Goal: Information Seeking & Learning: Learn about a topic

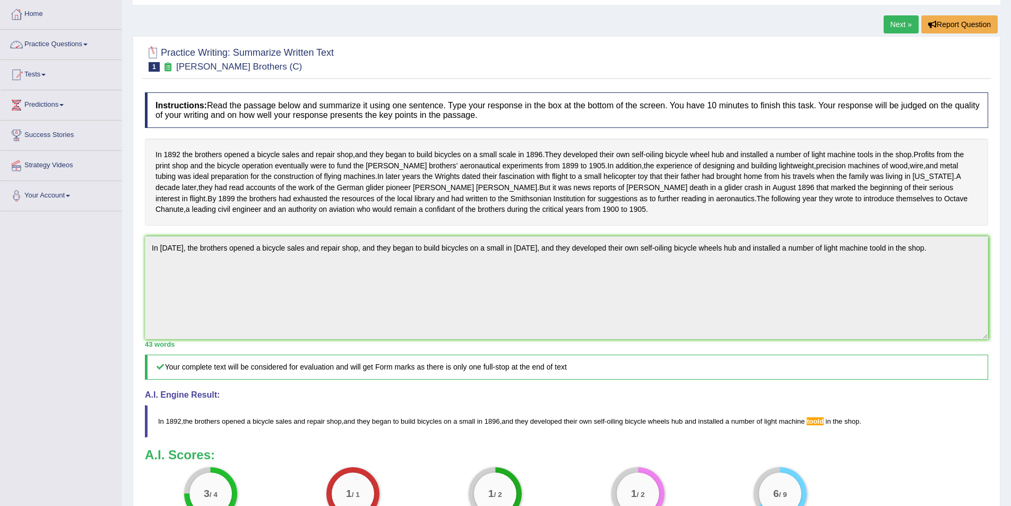
click at [89, 41] on link "Practice Questions" at bounding box center [61, 43] width 121 height 27
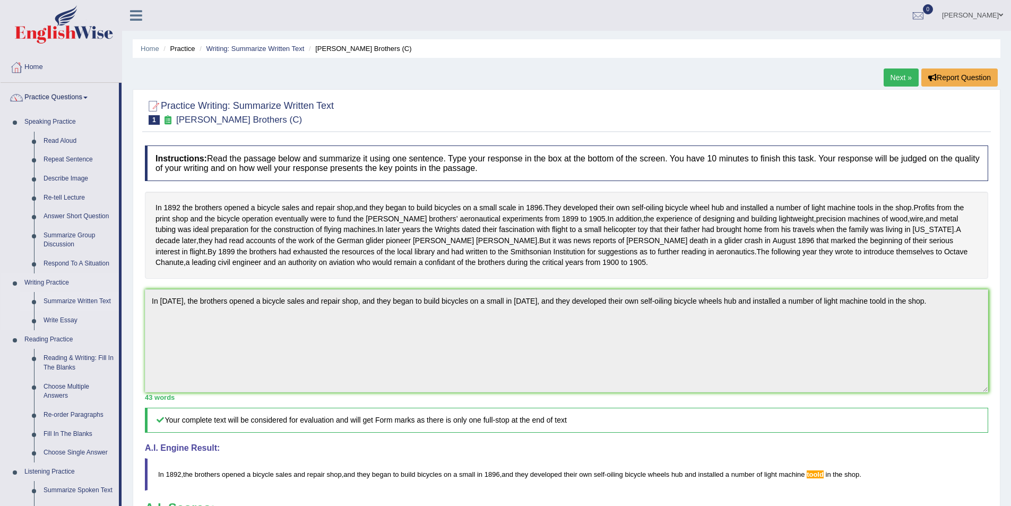
click at [65, 299] on link "Summarize Written Text" at bounding box center [79, 301] width 80 height 19
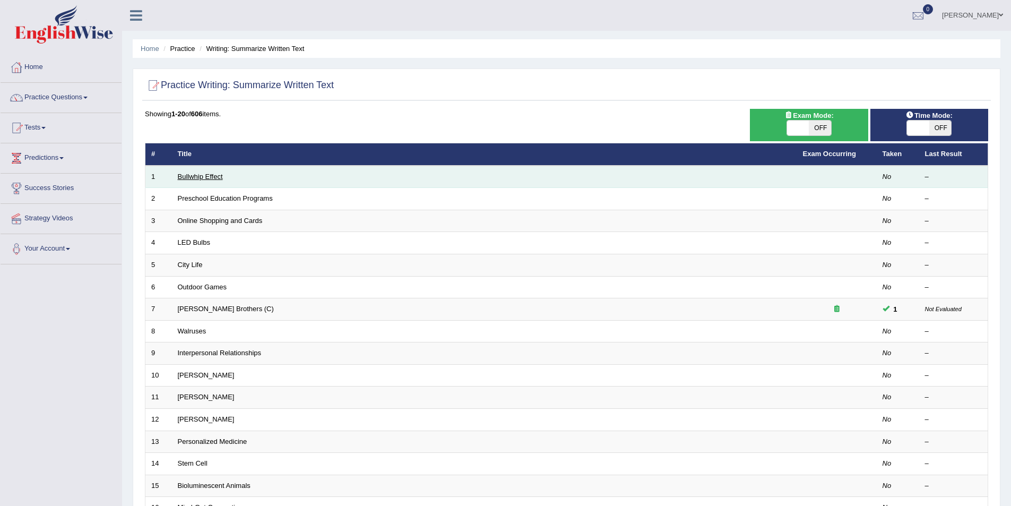
click at [193, 172] on link "Bullwhip Effect" at bounding box center [200, 176] width 45 height 8
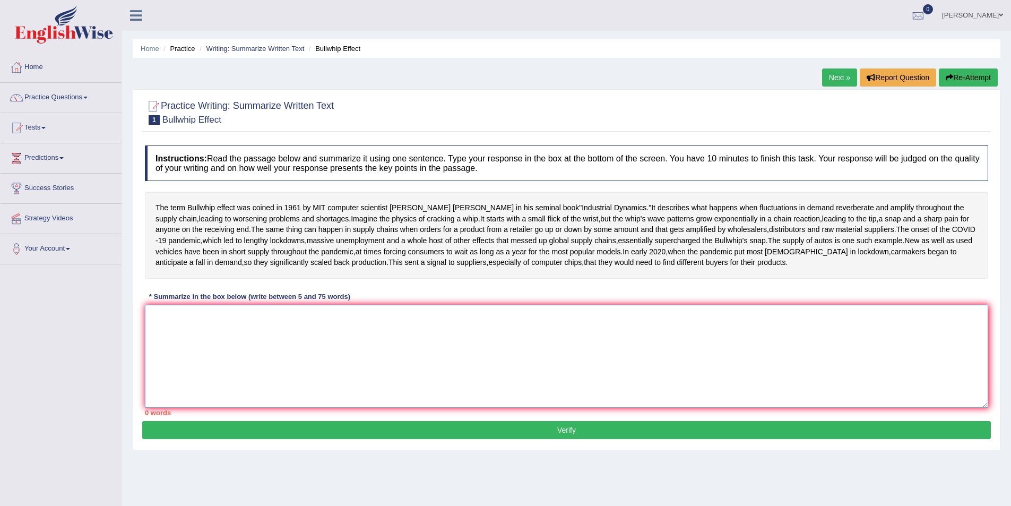
click at [191, 380] on textarea at bounding box center [566, 356] width 843 height 103
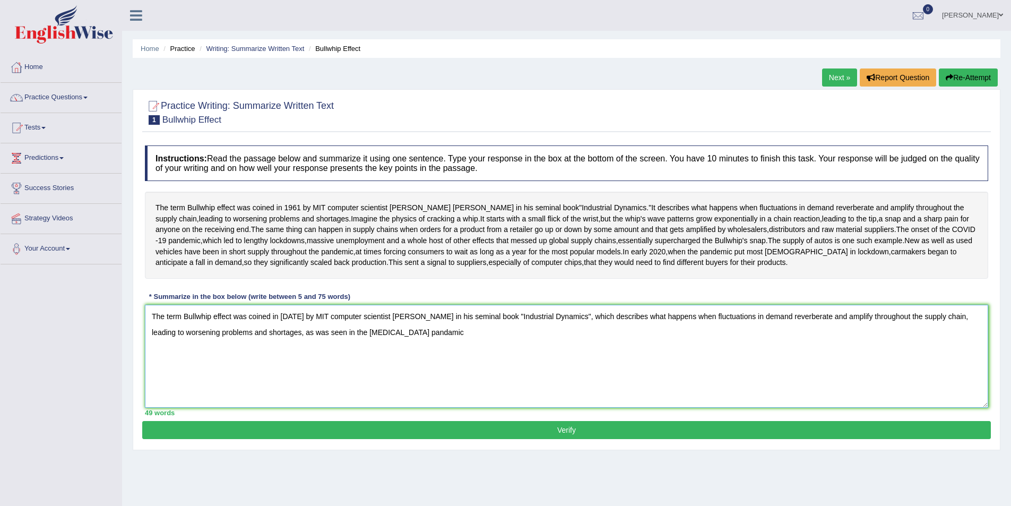
drag, startPoint x: 321, startPoint y: 378, endPoint x: 315, endPoint y: 376, distance: 6.0
click at [315, 376] on textarea "The term Bullwhip effect was coined in 1961 by MIT computer scientist Jay Forre…" at bounding box center [566, 356] width 843 height 103
click at [317, 375] on textarea "The term Bullwhip effect was coined in 1961 by MIT computer scientist Jay Forre…" at bounding box center [566, 356] width 843 height 103
click at [424, 379] on textarea "The term Bullwhip effect was coined in 1961 by MIT computer scientist Jay Forre…" at bounding box center [566, 356] width 843 height 103
type textarea "The term Bullwhip effect was coined in 1961 by MIT computer scientist Jay Forre…"
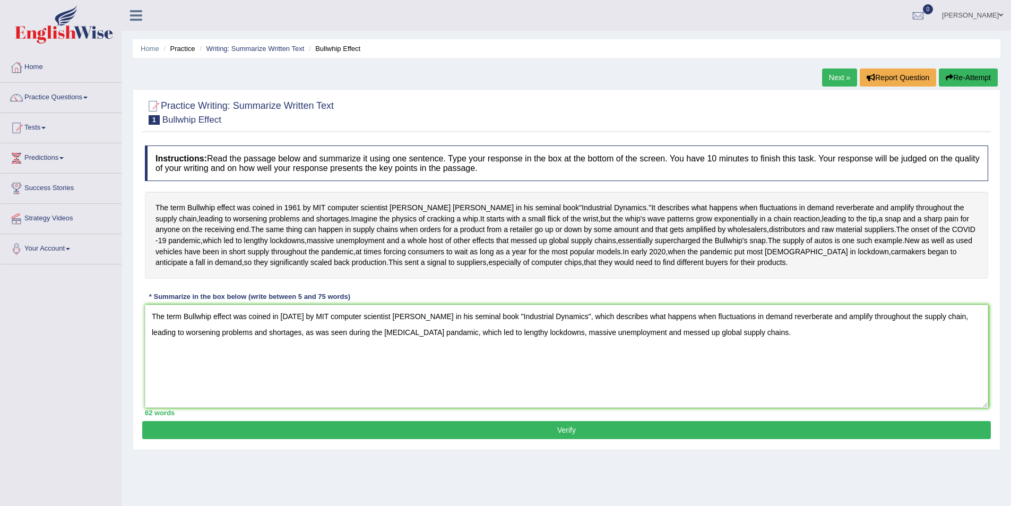
click at [571, 439] on button "Verify" at bounding box center [566, 430] width 848 height 18
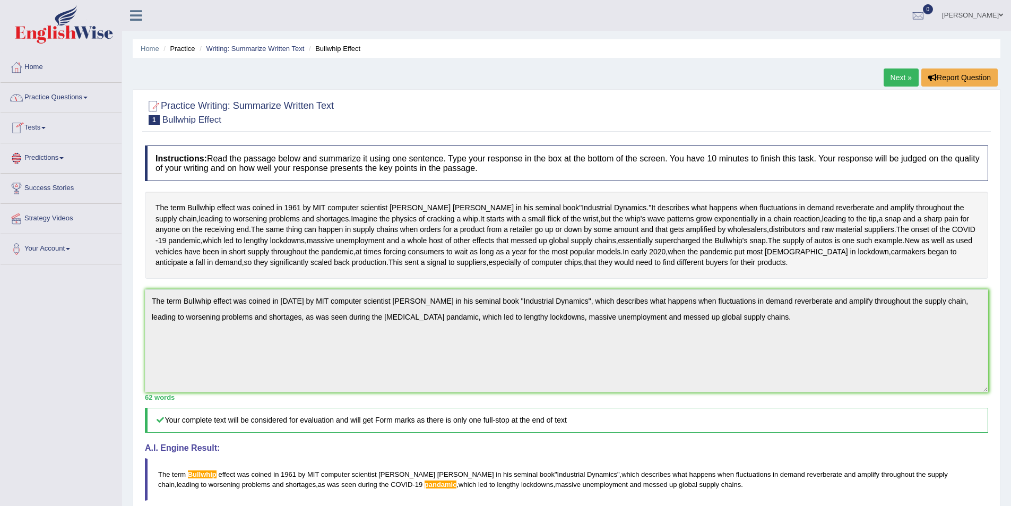
click at [86, 97] on link "Practice Questions" at bounding box center [61, 96] width 121 height 27
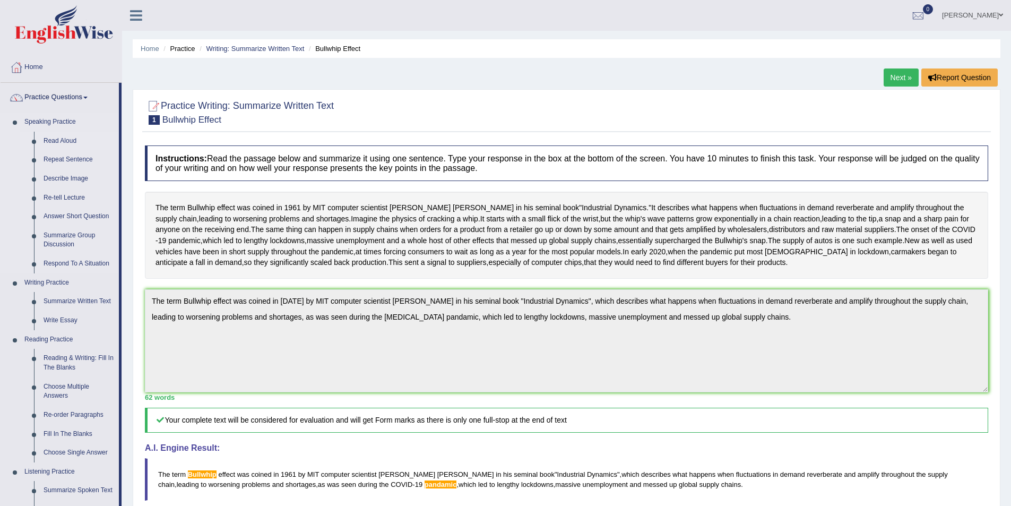
scroll to position [106, 0]
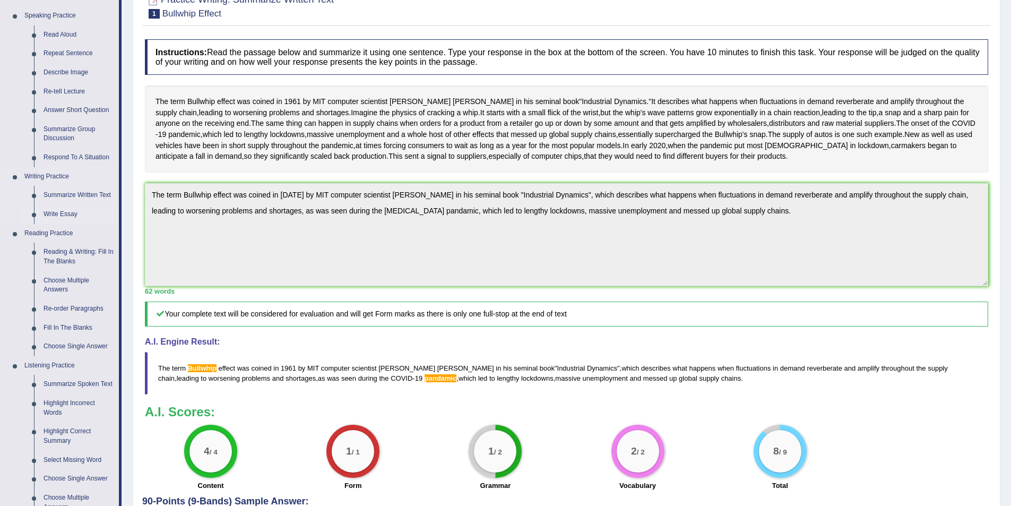
click at [61, 213] on link "Write Essay" at bounding box center [79, 214] width 80 height 19
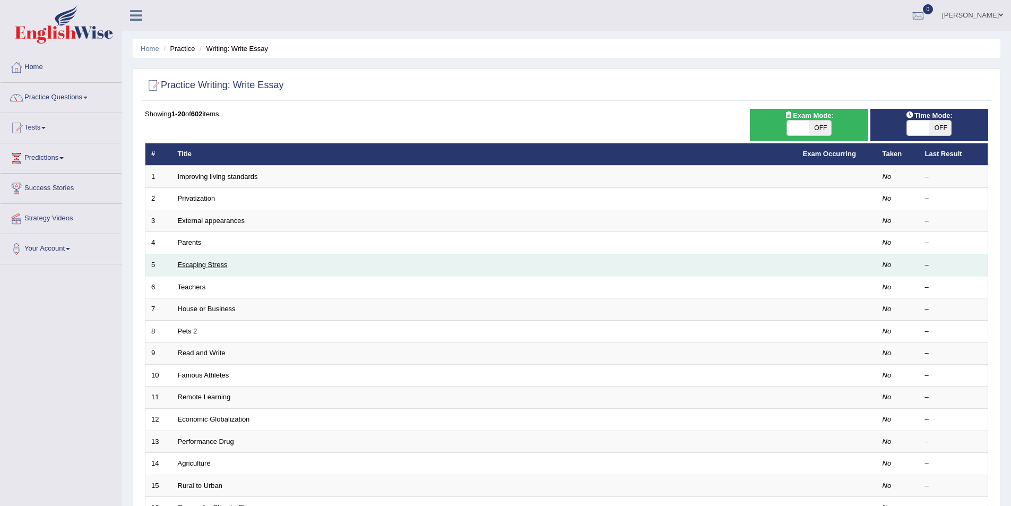
click at [196, 264] on link "Escaping Stress" at bounding box center [203, 265] width 50 height 8
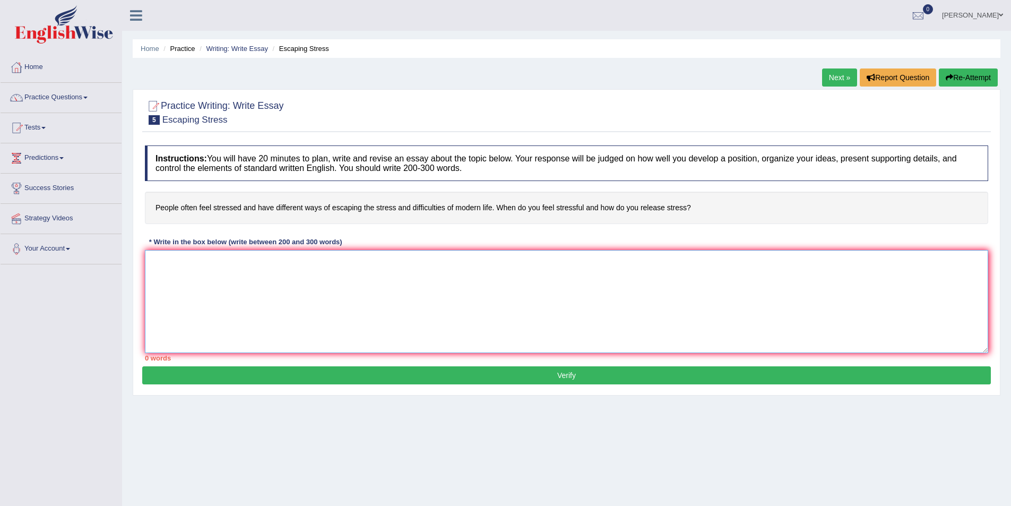
click at [194, 266] on textarea at bounding box center [566, 301] width 843 height 103
click at [88, 96] on link "Practice Questions" at bounding box center [61, 96] width 121 height 27
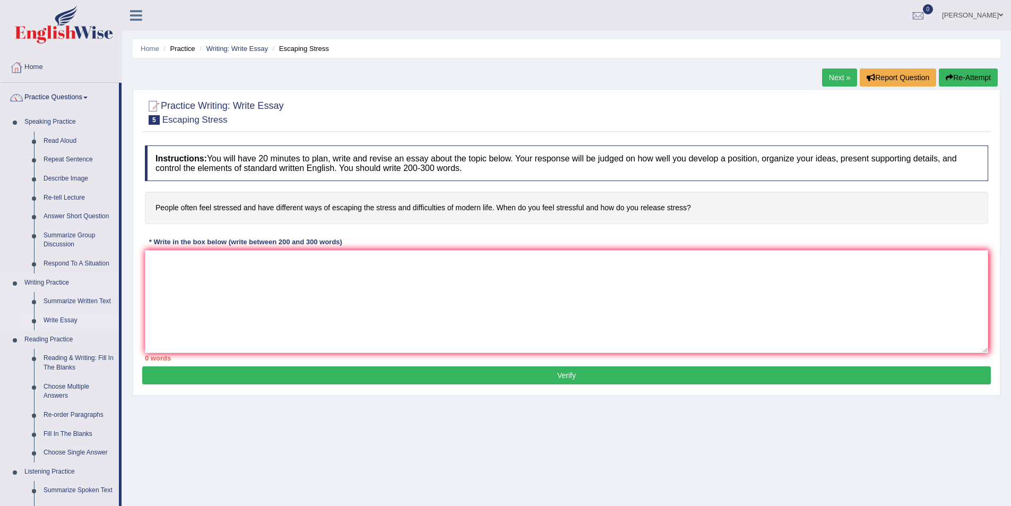
click at [67, 319] on link "Write Essay" at bounding box center [79, 320] width 80 height 19
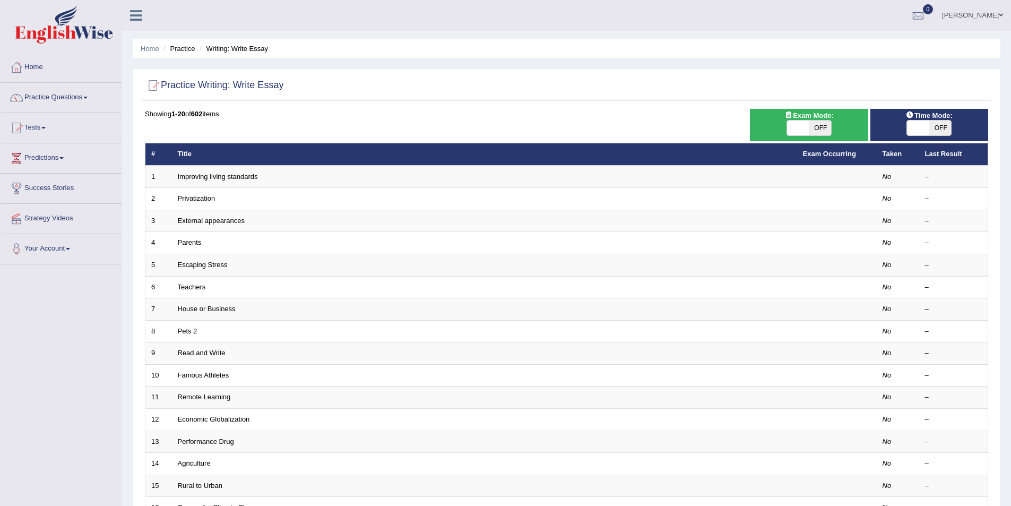
click at [819, 125] on span "OFF" at bounding box center [820, 127] width 22 height 15
checkbox input "true"
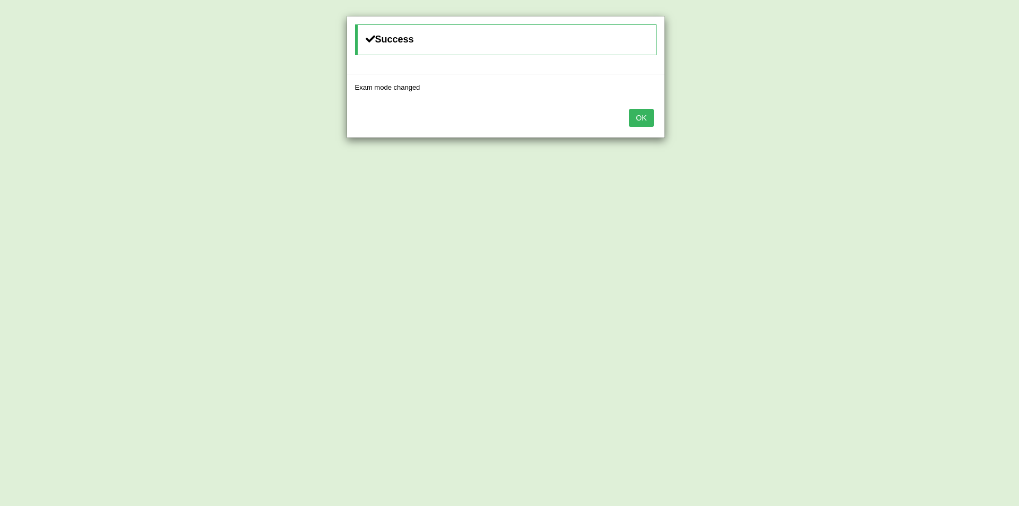
click at [644, 118] on button "OK" at bounding box center [641, 118] width 24 height 18
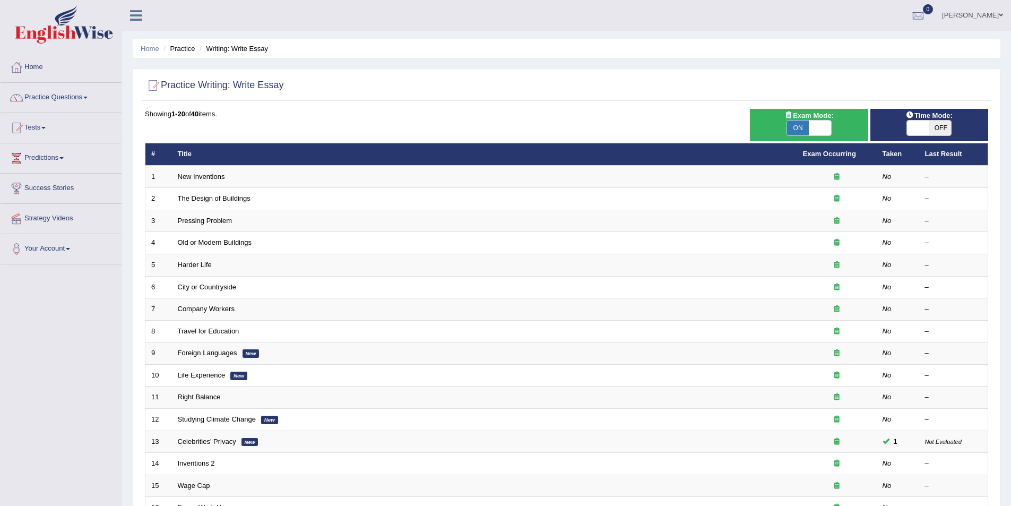
click at [936, 127] on span "OFF" at bounding box center [940, 127] width 22 height 15
checkbox input "true"
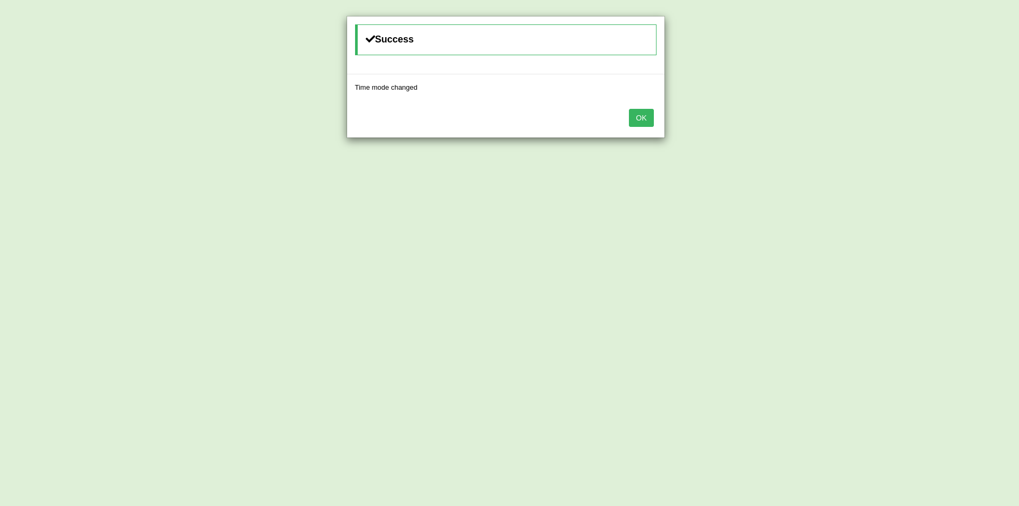
click at [639, 121] on button "OK" at bounding box center [641, 118] width 24 height 18
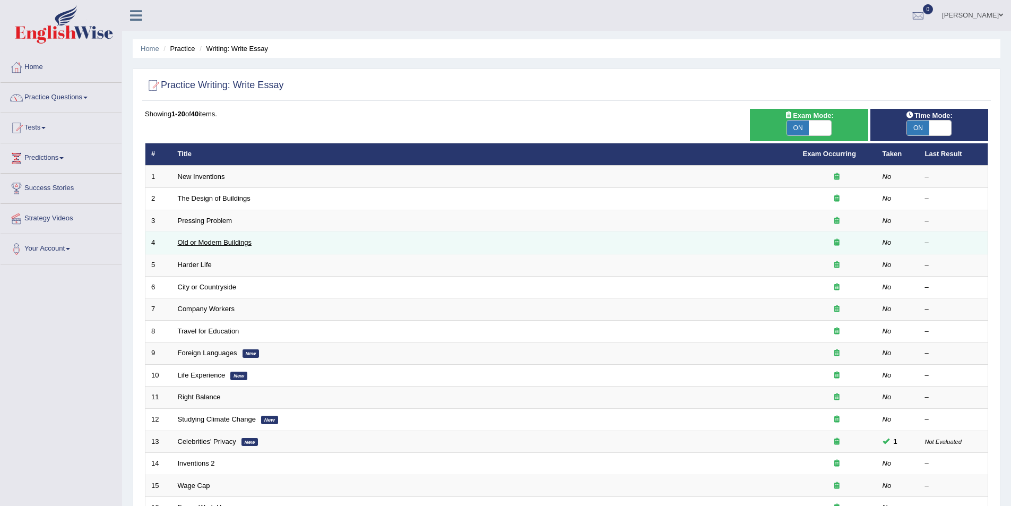
click at [208, 240] on link "Old or Modern Buildings" at bounding box center [215, 242] width 74 height 8
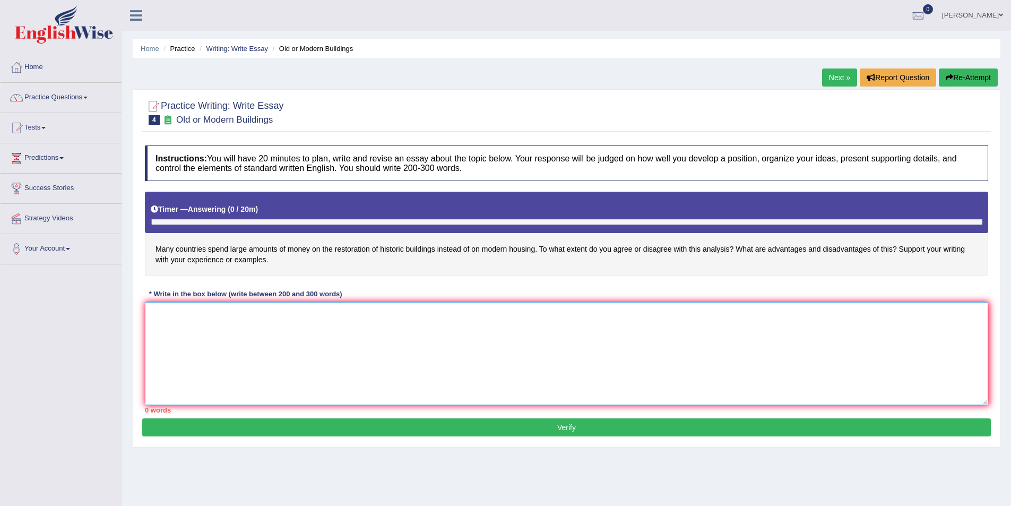
click at [216, 319] on textarea at bounding box center [566, 353] width 843 height 103
click at [293, 312] on textarea "In today's world, the increasing influence of modern housing" at bounding box center [566, 353] width 843 height 103
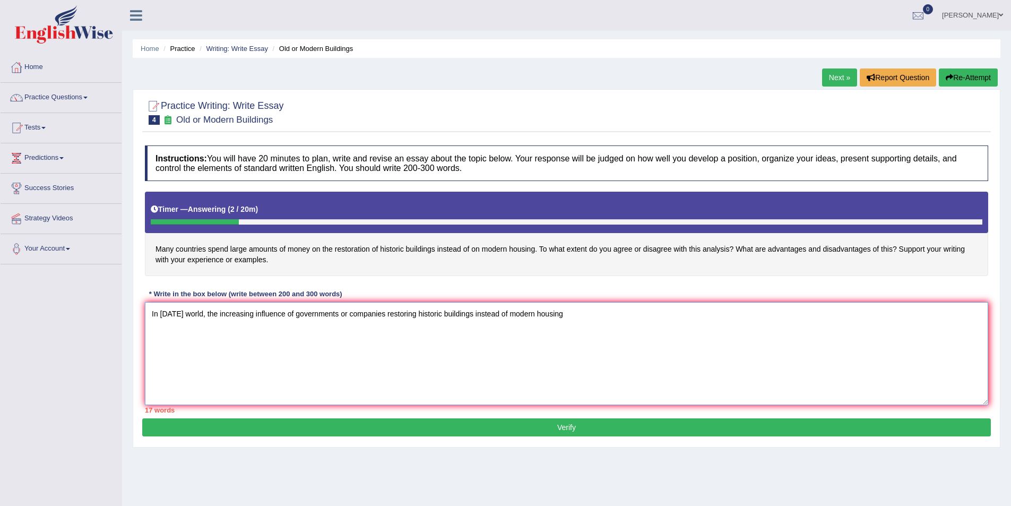
click at [567, 315] on textarea "In today's world, the increasing influence of governments or companies restorin…" at bounding box center [566, 353] width 843 height 103
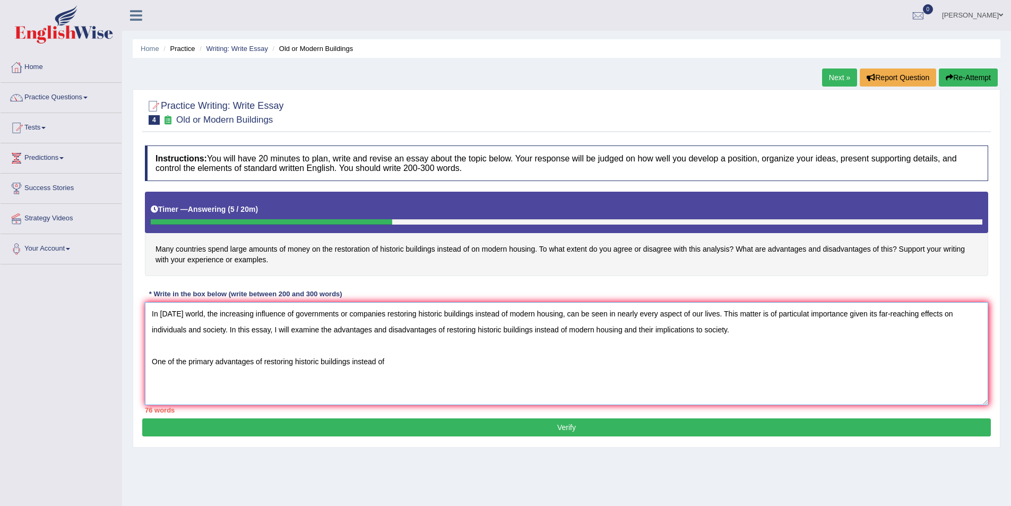
click at [386, 313] on textarea "In today's world, the increasing influence of governments or companies restorin…" at bounding box center [566, 353] width 843 height 103
click at [263, 361] on textarea "In today's world, the increasing influence of governments or companies spending…" at bounding box center [566, 353] width 843 height 103
click at [501, 363] on textarea "In today's world, the increasing influence of governments or companies spending…" at bounding box center [566, 353] width 843 height 103
click at [622, 314] on textarea "In today's world, the increasing influence of governments or companies spending…" at bounding box center [566, 353] width 843 height 103
click at [510, 364] on textarea "In today's world, the increasing influence of governments or companies spending…" at bounding box center [566, 353] width 843 height 103
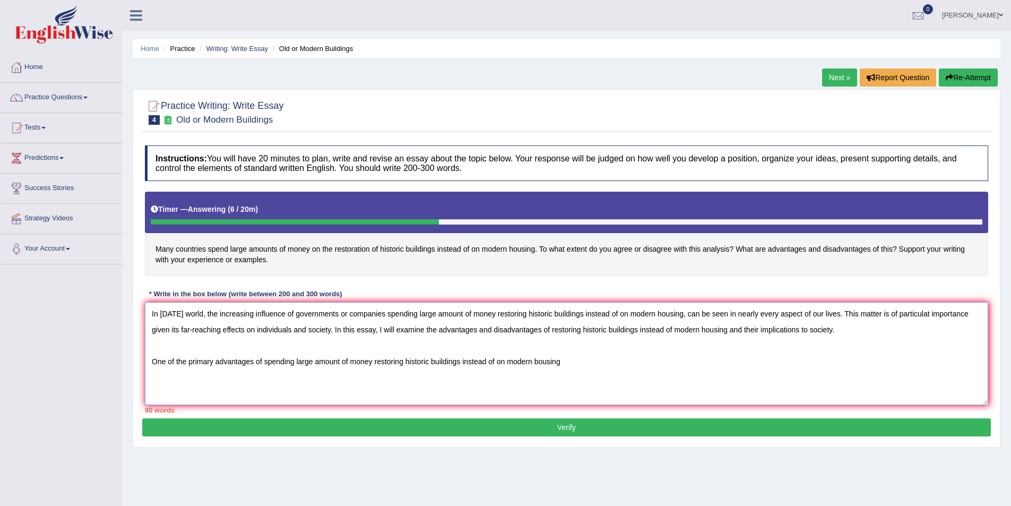
drag, startPoint x: 540, startPoint y: 361, endPoint x: 535, endPoint y: 363, distance: 5.5
click at [535, 363] on textarea "In today's world, the increasing influence of governments or companies spending…" at bounding box center [566, 353] width 843 height 103
click at [569, 362] on textarea "In today's world, the increasing influence of governments or companies spending…" at bounding box center [566, 353] width 843 height 103
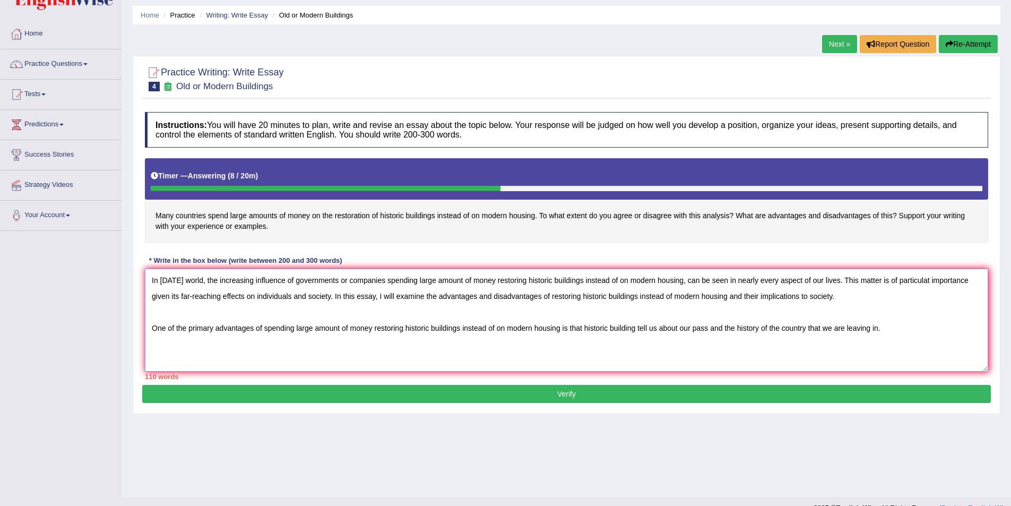
scroll to position [51, 0]
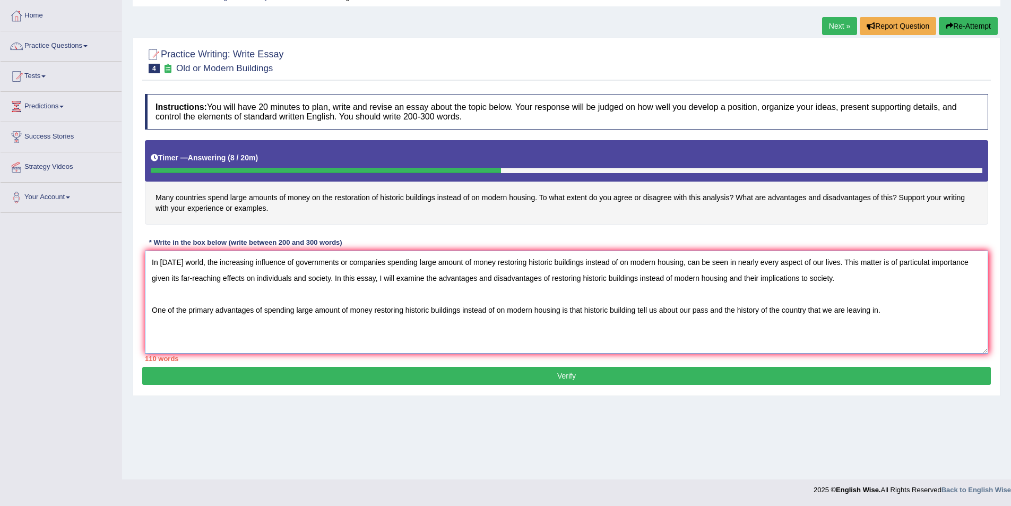
click at [161, 334] on textarea "In today's world, the increasing influence of governments or companies spending…" at bounding box center [566, 301] width 843 height 103
click at [895, 310] on textarea "In today's world, the increasing influence of governments or companies spending…" at bounding box center [566, 301] width 843 height 103
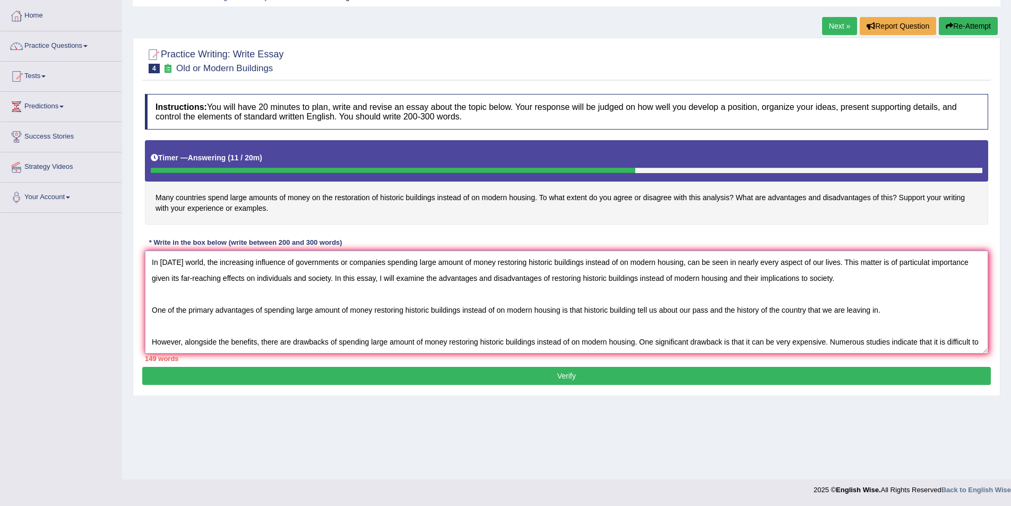
click at [941, 341] on textarea "In today's world, the increasing influence of governments or companies spending…" at bounding box center [566, 301] width 843 height 103
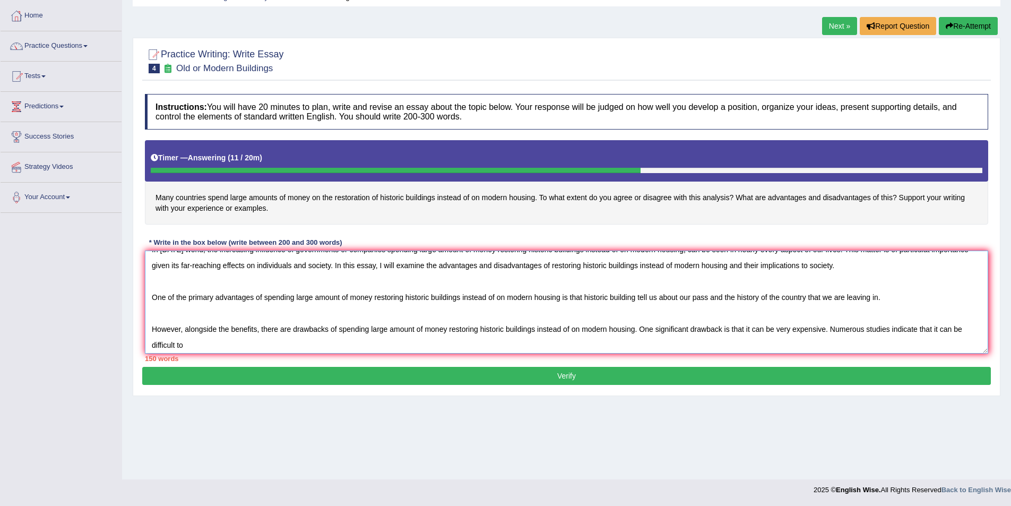
scroll to position [16, 0]
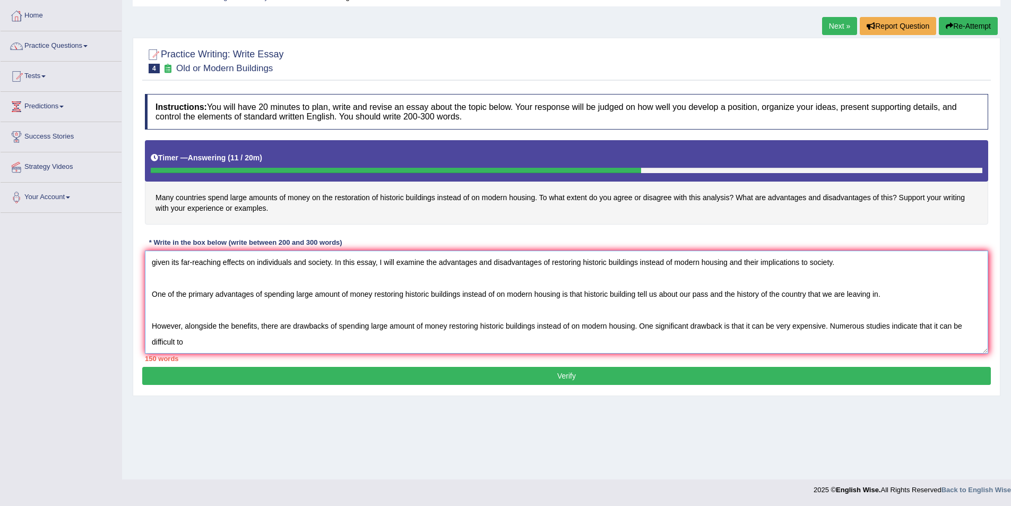
click at [204, 342] on textarea "In today's world, the increasing influence of governments or companies spending…" at bounding box center [566, 301] width 843 height 103
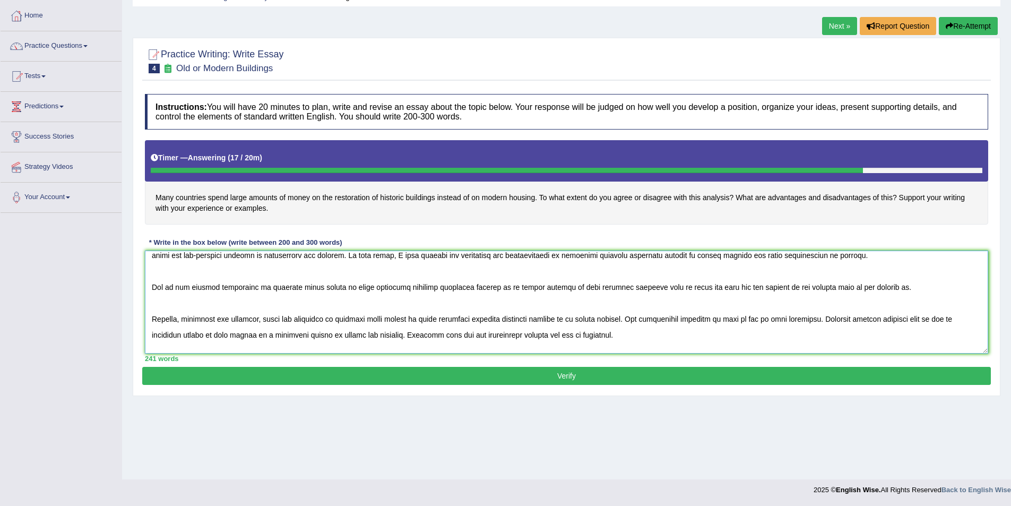
scroll to position [4, 0]
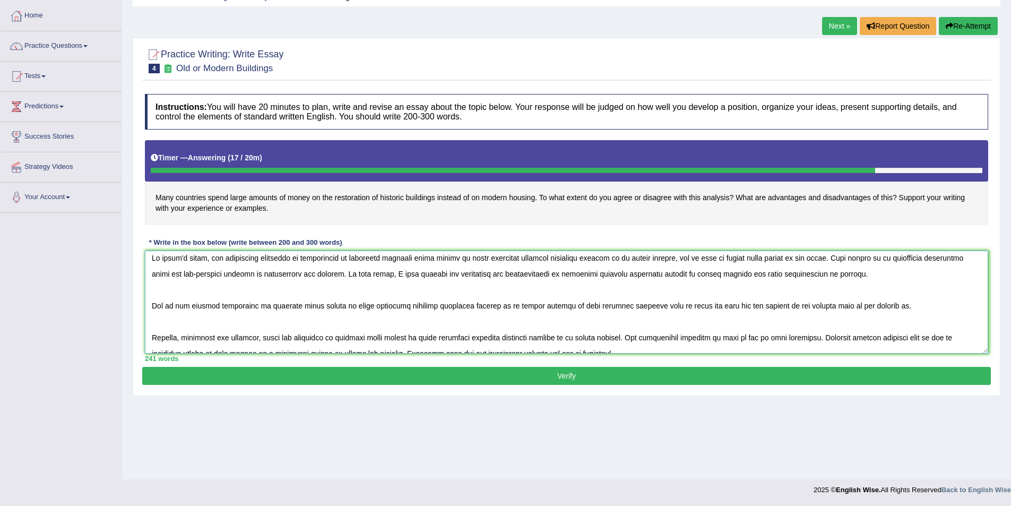
click at [711, 306] on textarea at bounding box center [566, 301] width 843 height 103
click at [883, 308] on textarea at bounding box center [566, 301] width 843 height 103
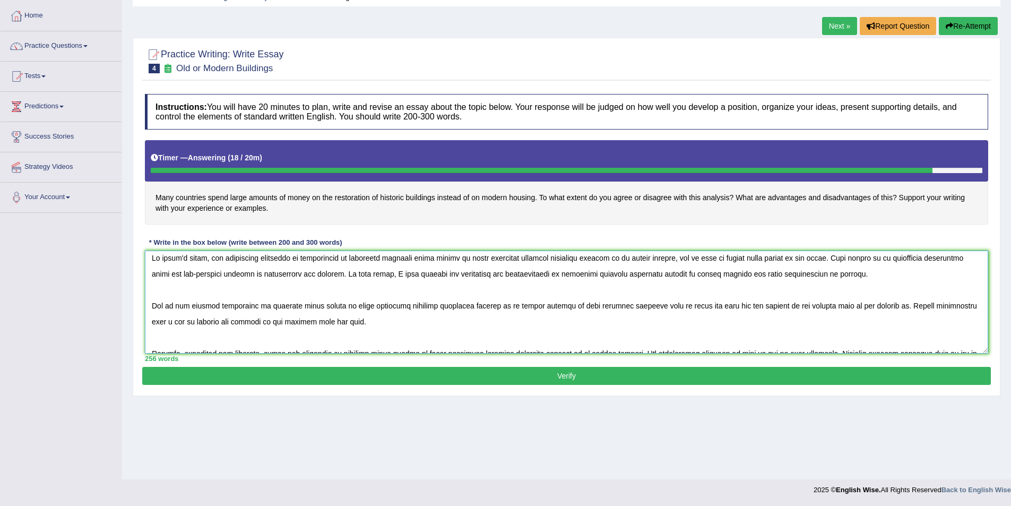
drag, startPoint x: 739, startPoint y: 306, endPoint x: 761, endPoint y: 301, distance: 22.7
click at [761, 301] on textarea at bounding box center [566, 301] width 843 height 103
click at [408, 321] on textarea at bounding box center [566, 301] width 843 height 103
click at [489, 323] on textarea at bounding box center [566, 301] width 843 height 103
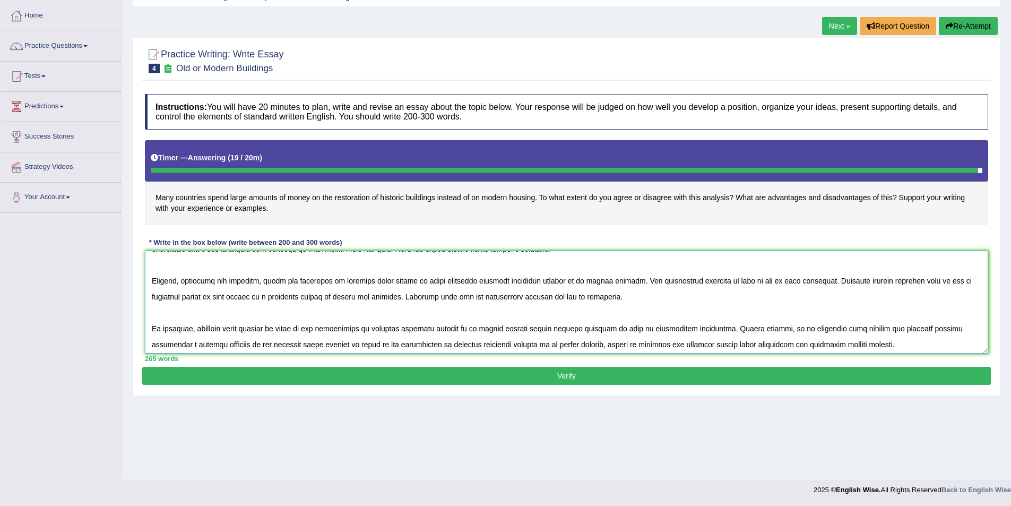
scroll to position [80, 0]
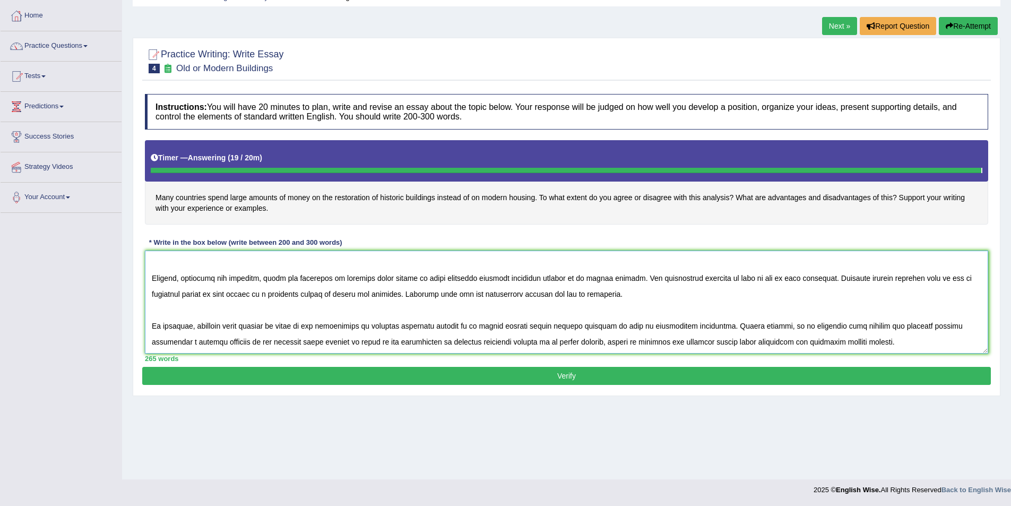
type textarea "In today's world, the increasing influence of governments or companies spending…"
click at [574, 365] on div "Instructions: You will have 20 minutes to plan, write and revise an essay about…" at bounding box center [566, 228] width 848 height 278
click at [574, 378] on button "Verify" at bounding box center [566, 376] width 848 height 18
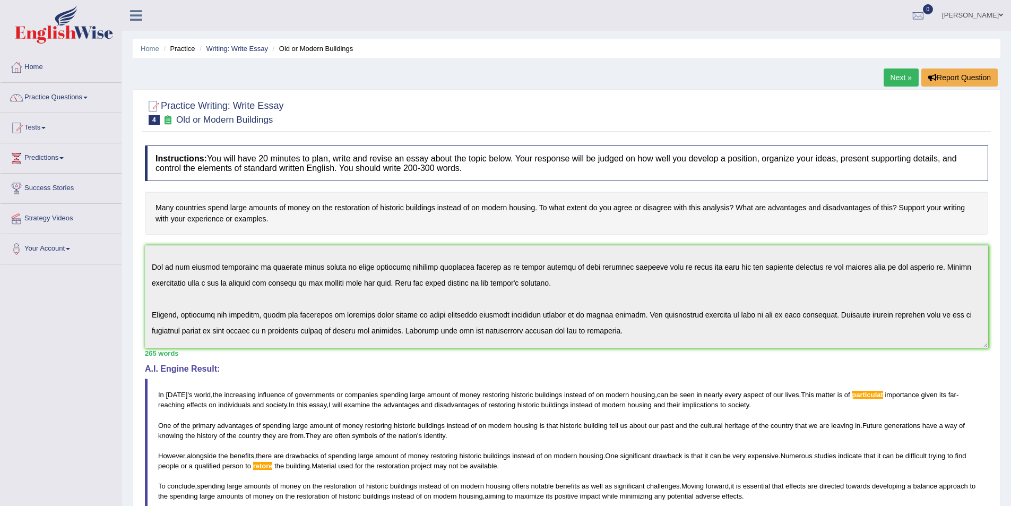
scroll to position [0, 0]
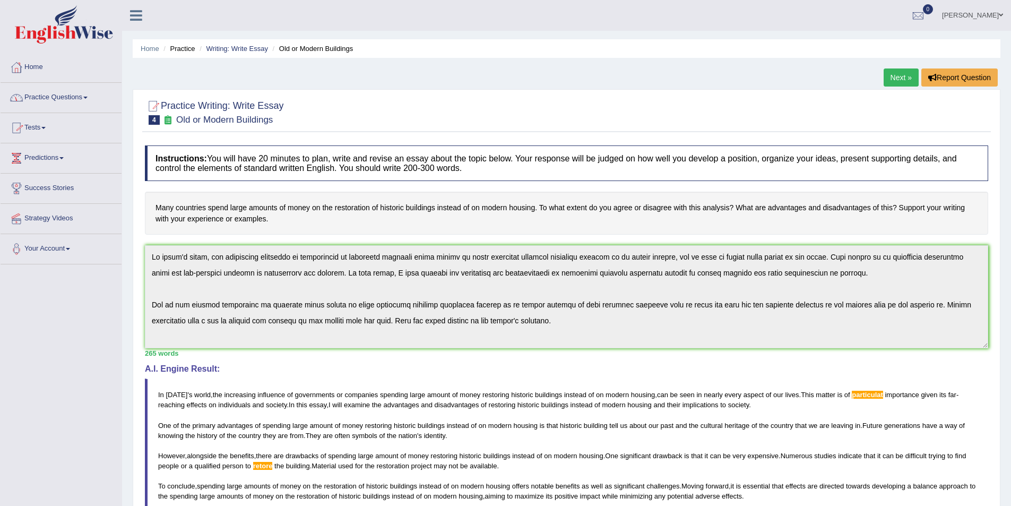
click at [89, 102] on link "Practice Questions" at bounding box center [61, 96] width 121 height 27
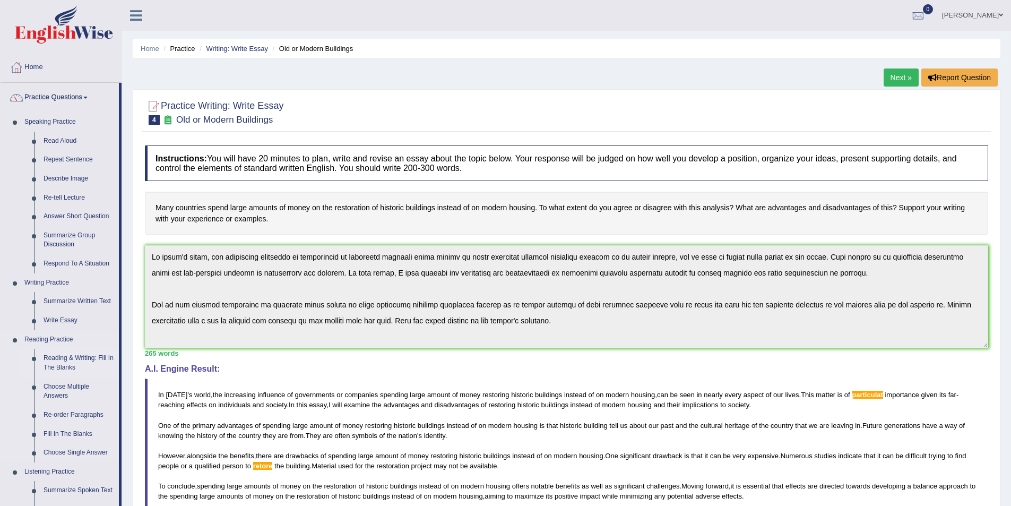
click at [68, 357] on link "Reading & Writing: Fill In The Blanks" at bounding box center [79, 363] width 80 height 28
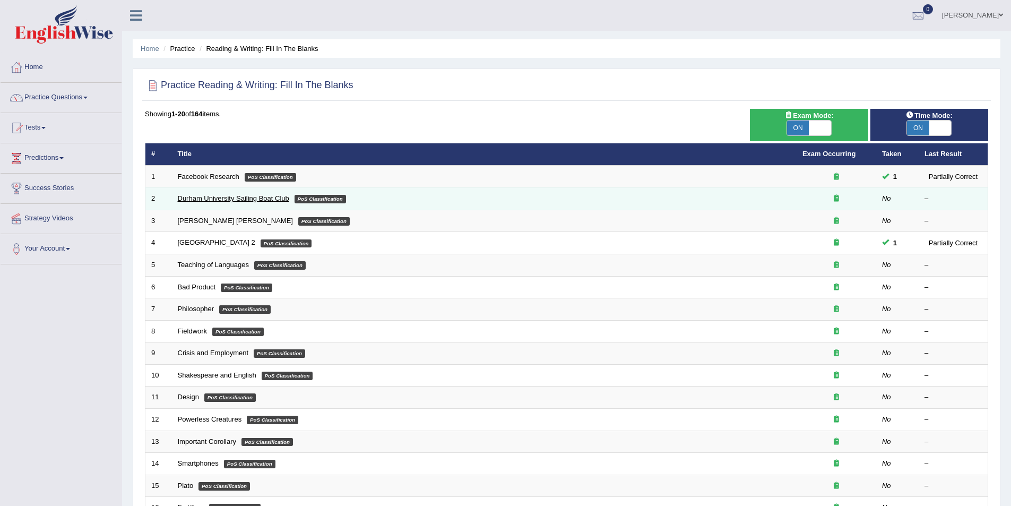
click at [197, 195] on link "Durham University Sailing Boat Club" at bounding box center [233, 198] width 111 height 8
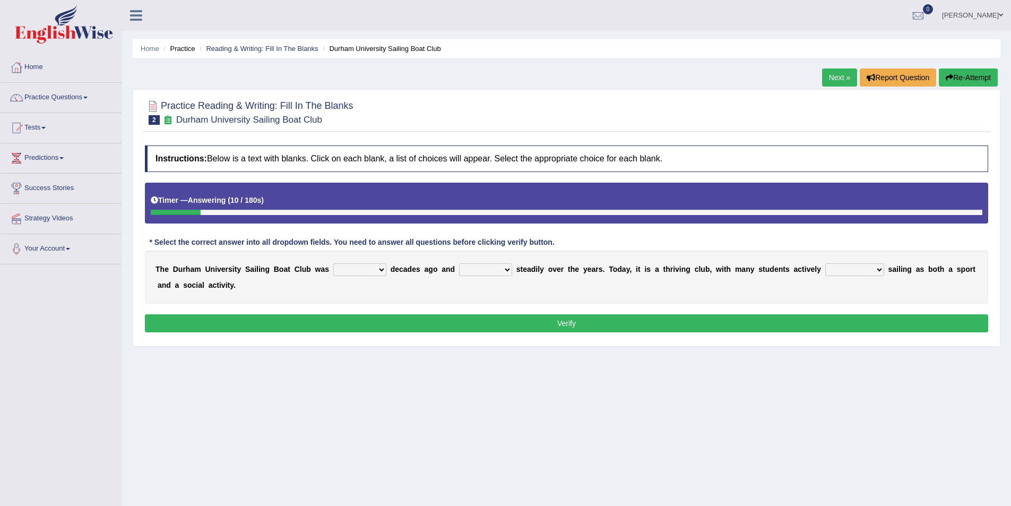
click at [366, 268] on select "found fund founded find" at bounding box center [359, 269] width 53 height 13
select select "founded"
click at [333, 263] on select "found fund founded find" at bounding box center [359, 269] width 53 height 13
click at [488, 269] on select "grow growing has grown grown" at bounding box center [485, 269] width 53 height 13
select select "has grown"
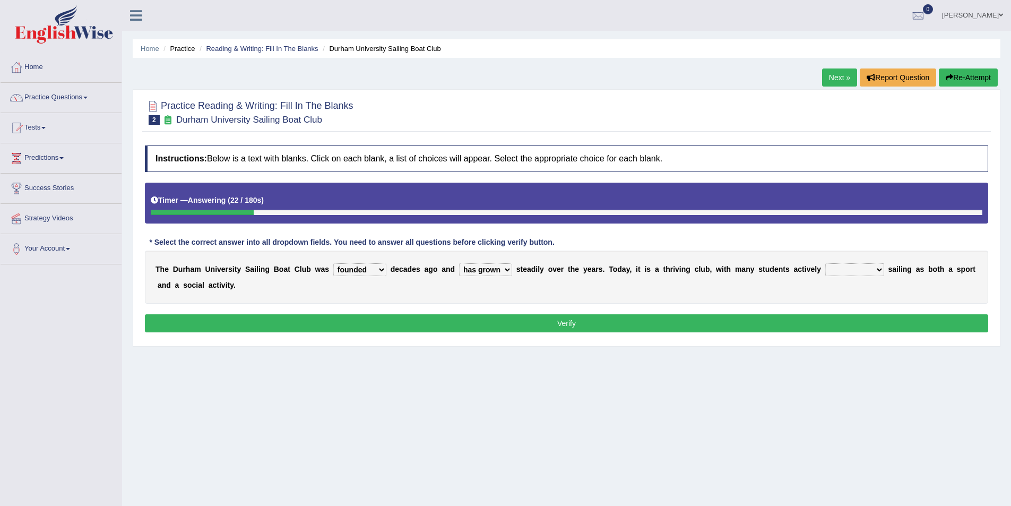
click at [459, 263] on select "grow growing has grown grown" at bounding box center [485, 269] width 53 height 13
click at [826, 268] on select "enjoy enjoyed are enjoying enjoying" at bounding box center [854, 269] width 59 height 13
select select "enjoying"
click at [825, 263] on select "enjoy enjoyed are enjoying enjoying" at bounding box center [854, 269] width 59 height 13
click at [561, 321] on button "Verify" at bounding box center [566, 323] width 843 height 18
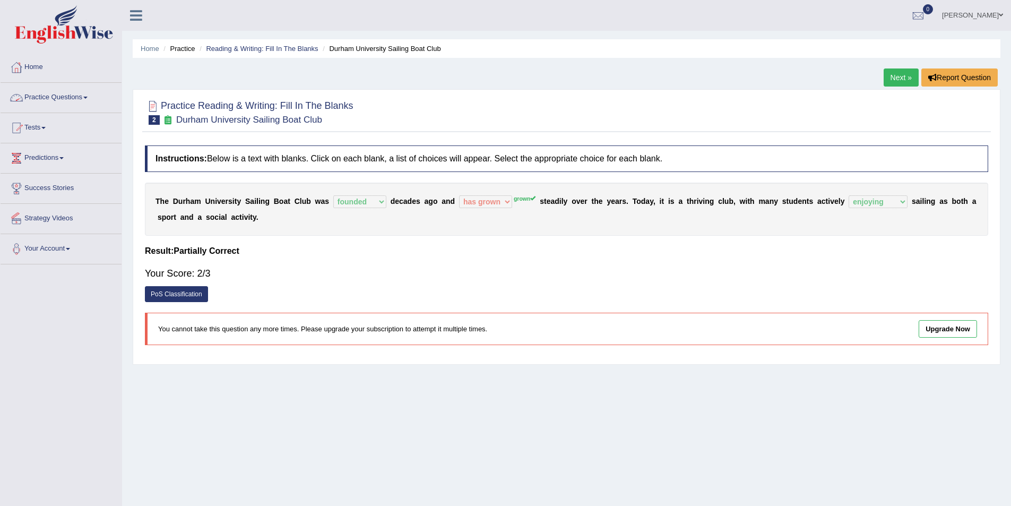
click at [89, 99] on link "Practice Questions" at bounding box center [61, 96] width 121 height 27
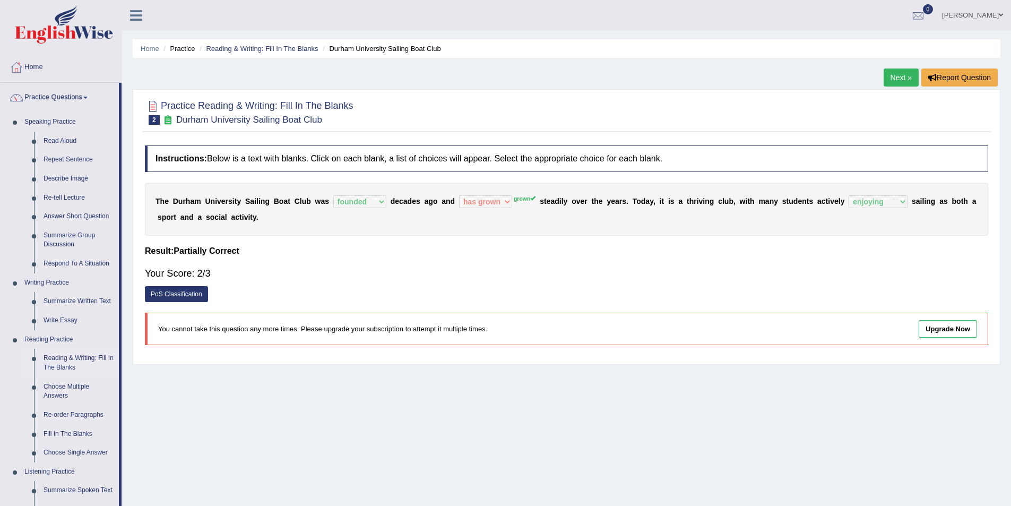
click at [57, 358] on link "Reading & Writing: Fill In The Blanks" at bounding box center [79, 363] width 80 height 28
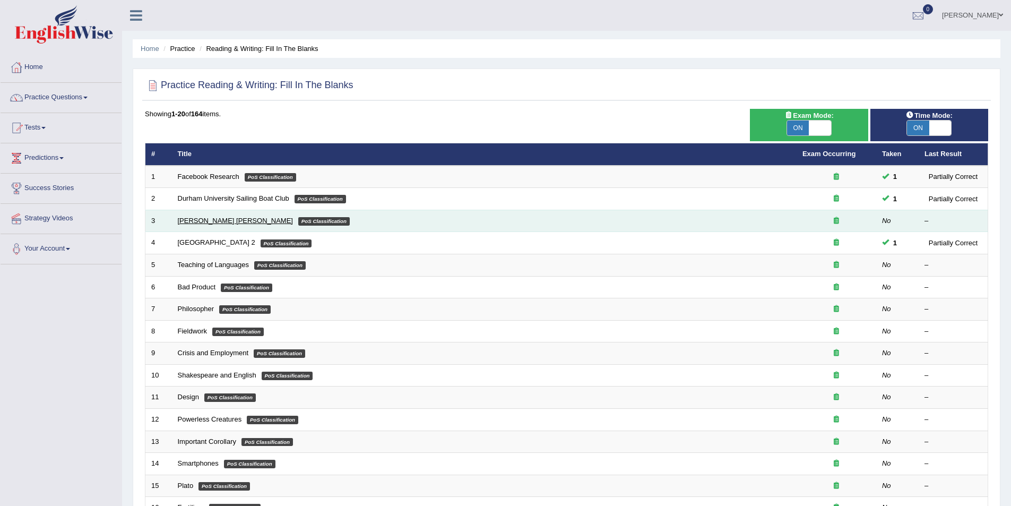
click at [179, 220] on link "[PERSON_NAME] [PERSON_NAME]" at bounding box center [235, 220] width 115 height 8
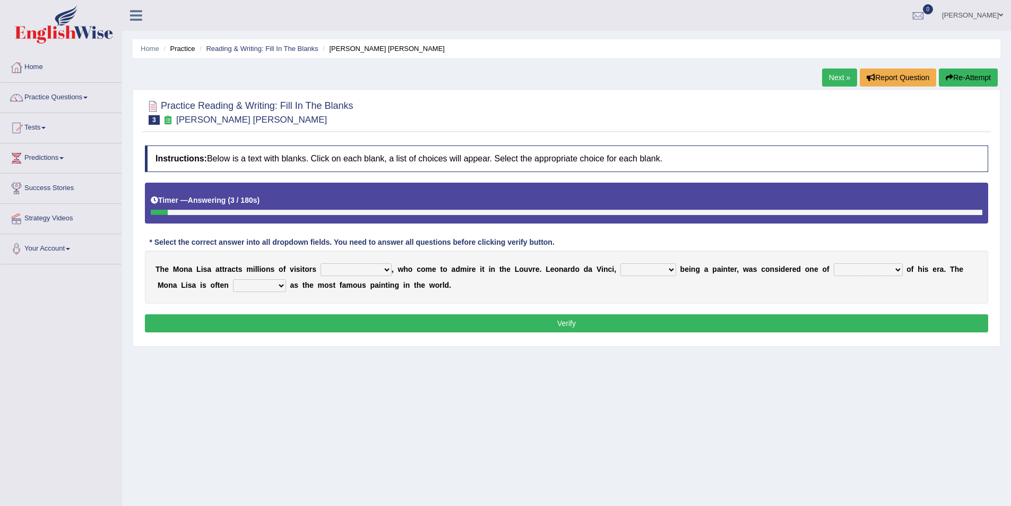
click at [367, 270] on select "around the year the all year all year round per year" at bounding box center [355, 269] width 71 height 13
select select "all year round"
click at [320, 263] on select "around the year the all year all year round per year" at bounding box center [355, 269] width 71 height 13
click at [632, 267] on select "rather than as much as as well as as long as" at bounding box center [648, 269] width 56 height 13
select select "as well as"
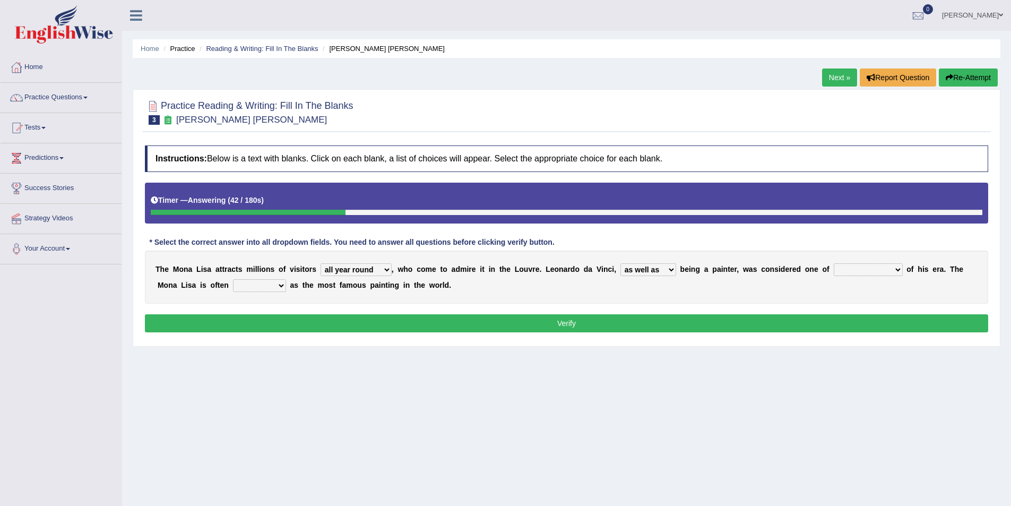
click at [620, 263] on select "rather than as much as as well as as long as" at bounding box center [648, 269] width 56 height 13
click at [844, 268] on select "better artists artist the better artist the best artists" at bounding box center [868, 269] width 69 height 13
select select "the best artists"
click at [834, 263] on select "better artists artist the better artist the best artists" at bounding box center [868, 269] width 69 height 13
click at [233, 284] on select "classified suggested predicted described" at bounding box center [259, 285] width 53 height 13
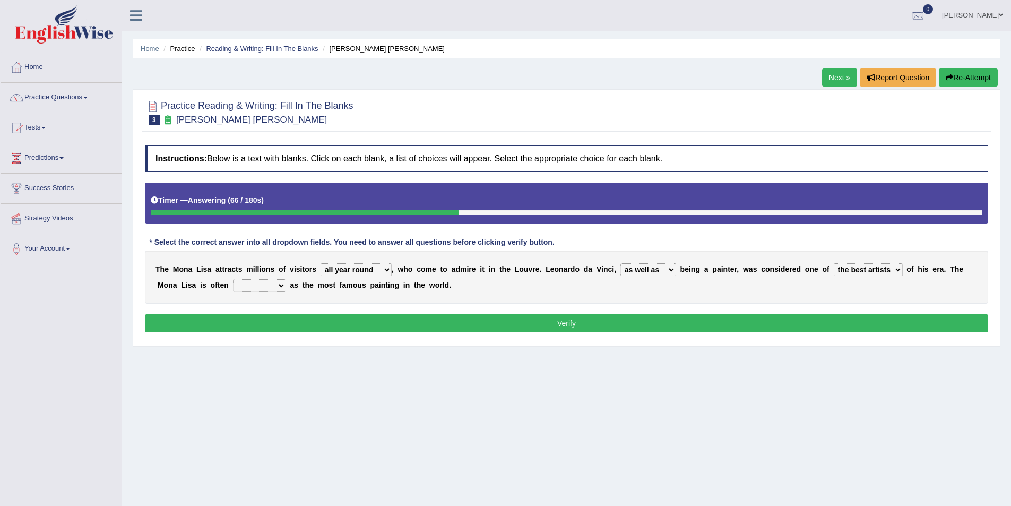
select select "described"
click at [233, 279] on select "classified suggested predicted described" at bounding box center [259, 285] width 53 height 13
click at [569, 325] on button "Verify" at bounding box center [566, 323] width 843 height 18
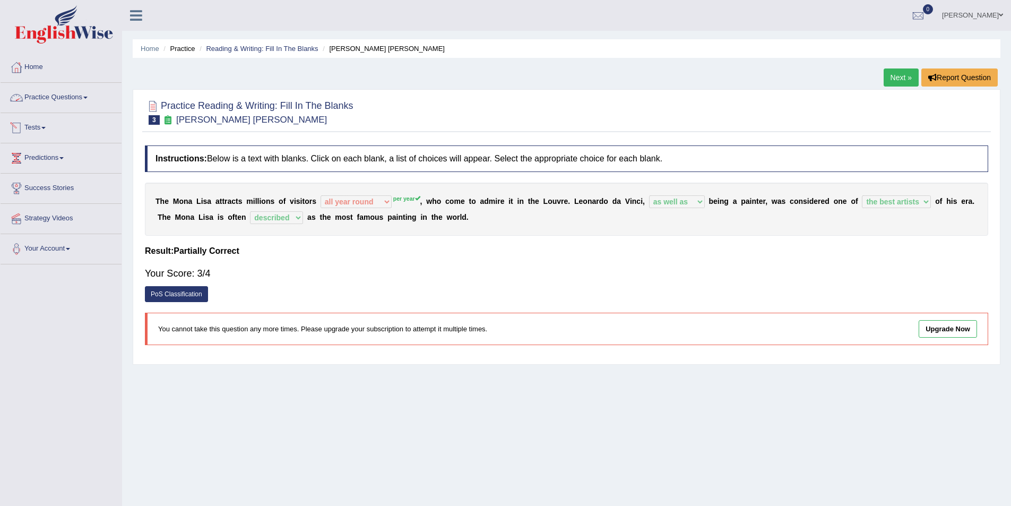
click at [91, 99] on link "Practice Questions" at bounding box center [61, 96] width 121 height 27
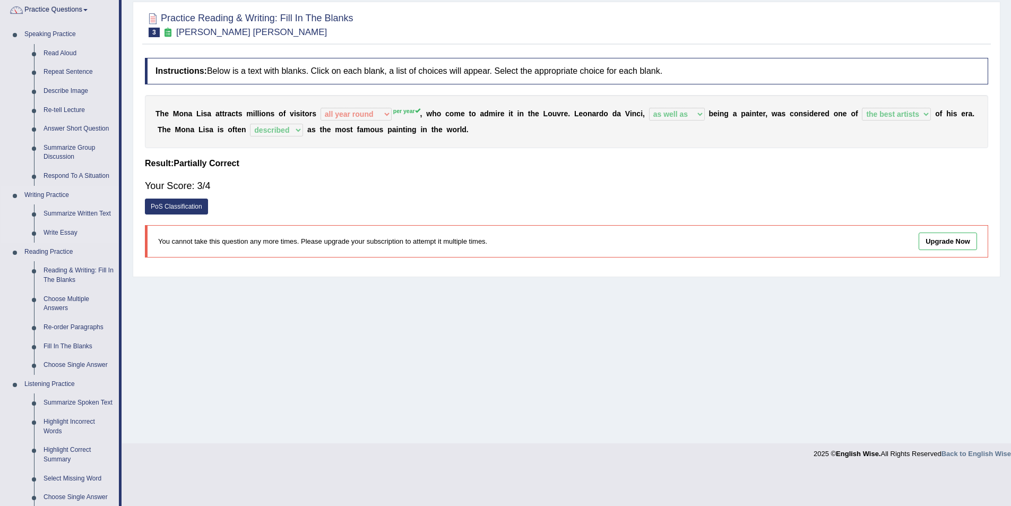
scroll to position [106, 0]
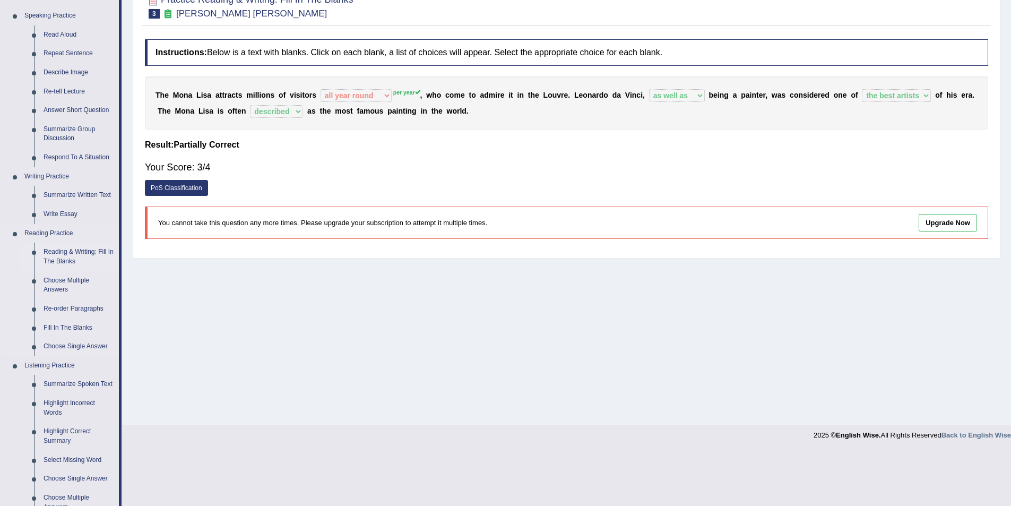
click at [59, 252] on link "Reading & Writing: Fill In The Blanks" at bounding box center [79, 256] width 80 height 28
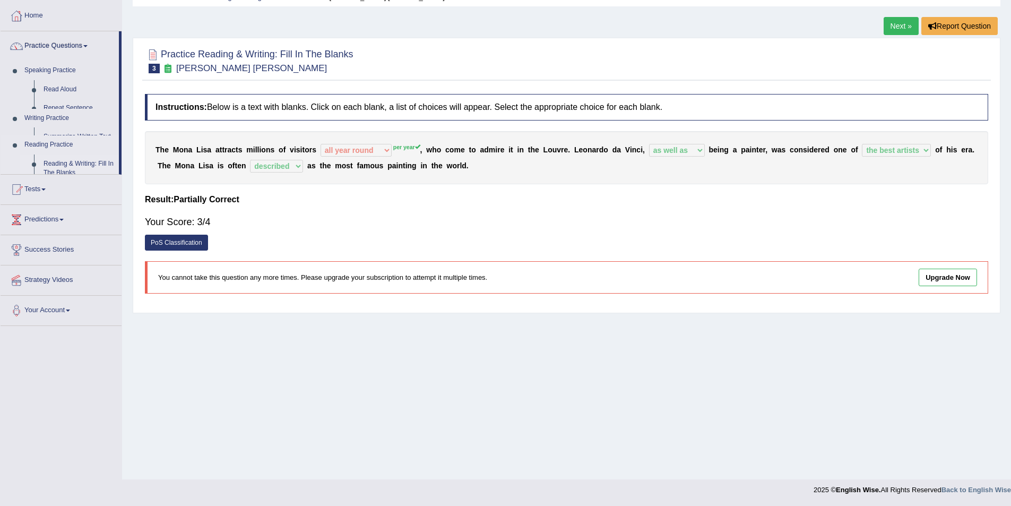
scroll to position [51, 0]
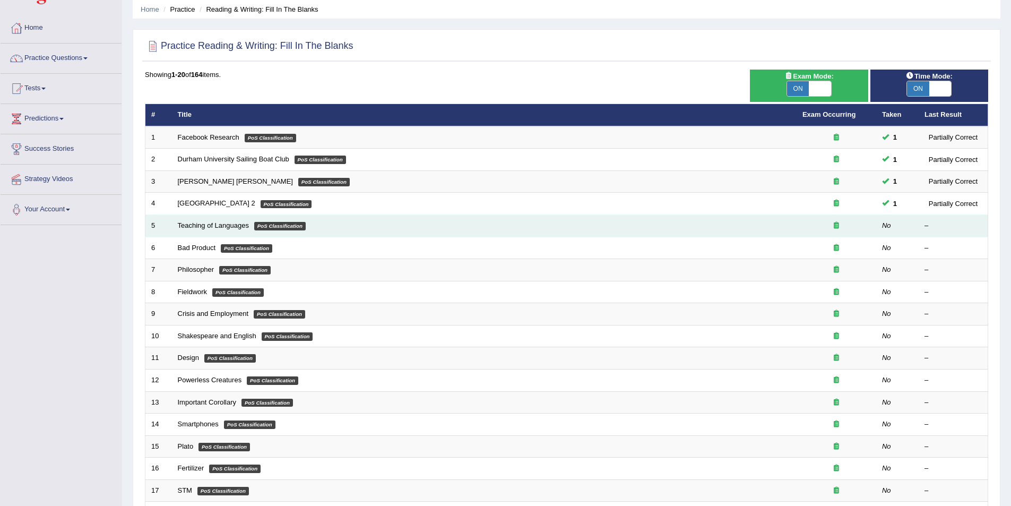
scroll to position [38, 0]
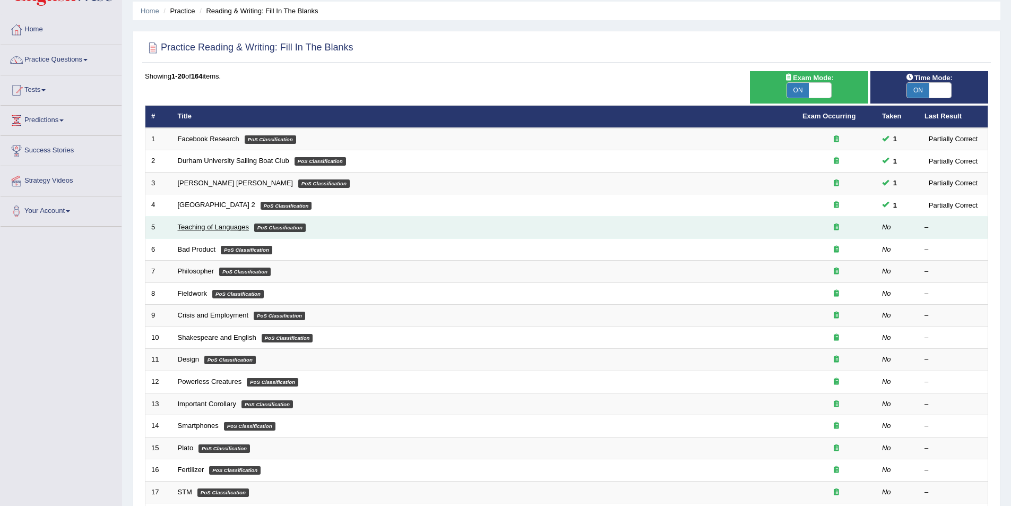
click at [223, 225] on link "Teaching of Languages" at bounding box center [213, 227] width 71 height 8
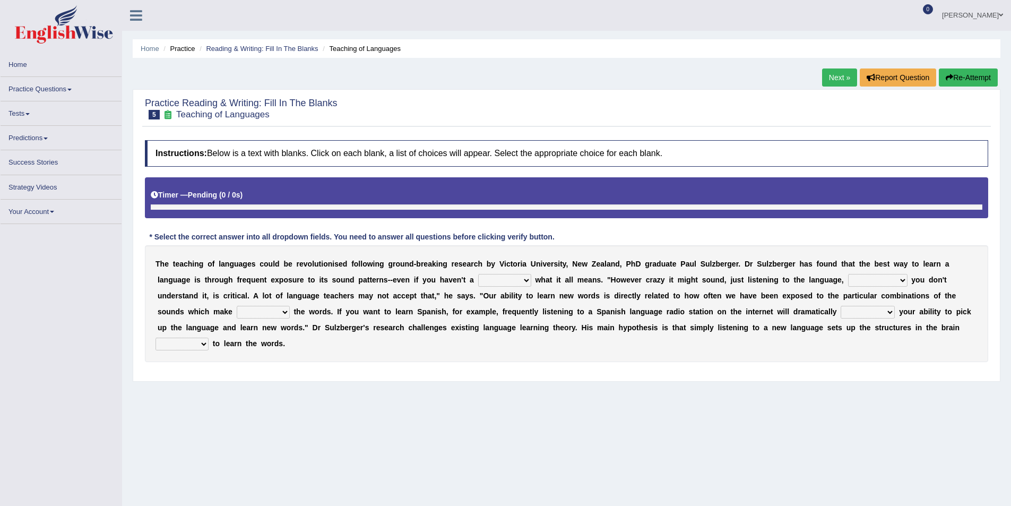
click at [478, 279] on select "dew claw clue due" at bounding box center [504, 280] width 53 height 13
select select "clue"
click at [478, 274] on select "dew claw clue due" at bounding box center [504, 280] width 53 height 13
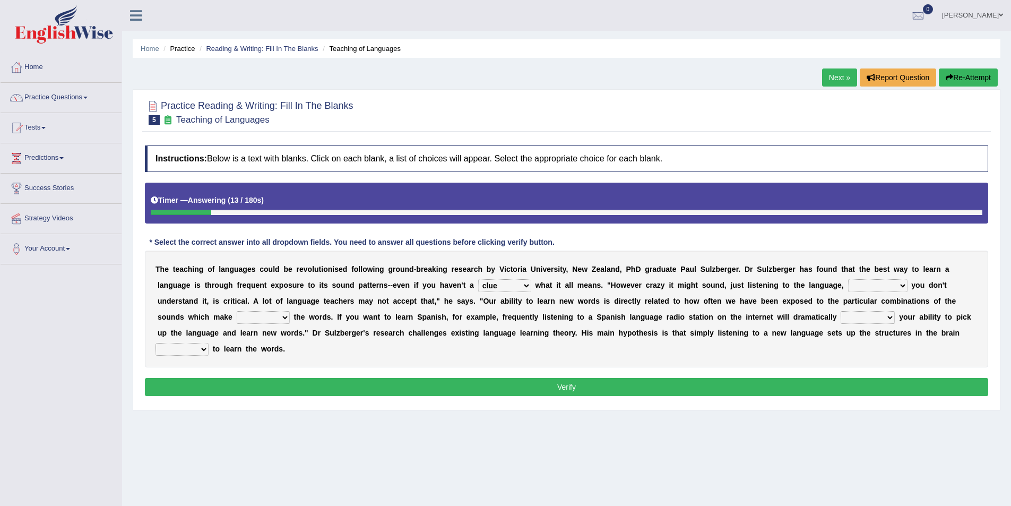
click at [478, 285] on select "dew claw clue due" at bounding box center [504, 285] width 53 height 13
click at [848, 285] on select "but also all together even though if so" at bounding box center [877, 285] width 59 height 13
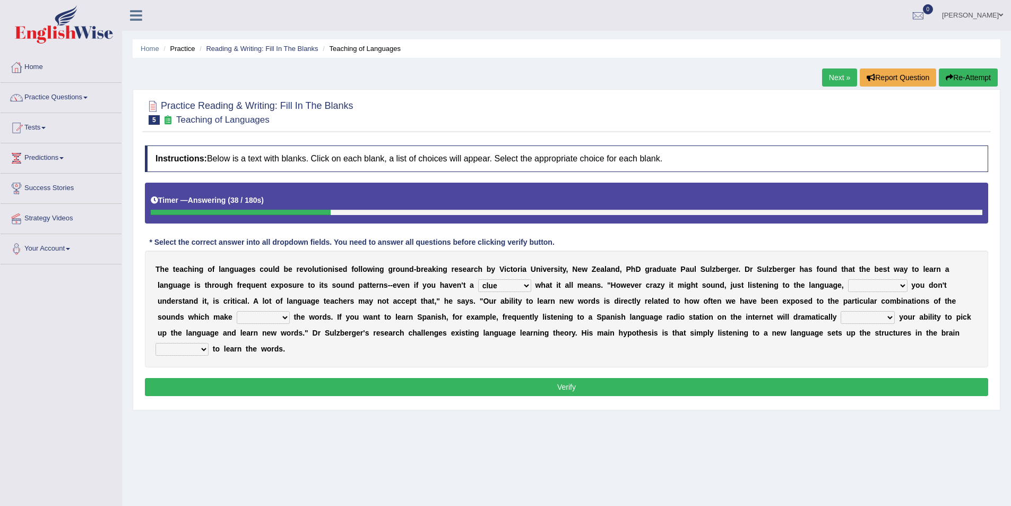
select select "even though"
click at [848, 279] on select "but also all together even though if so" at bounding box center [877, 285] width 59 height 13
click at [290, 311] on select "down up of on" at bounding box center [263, 317] width 53 height 13
select select "up"
click at [290, 311] on select "down up of on" at bounding box center [263, 317] width 53 height 13
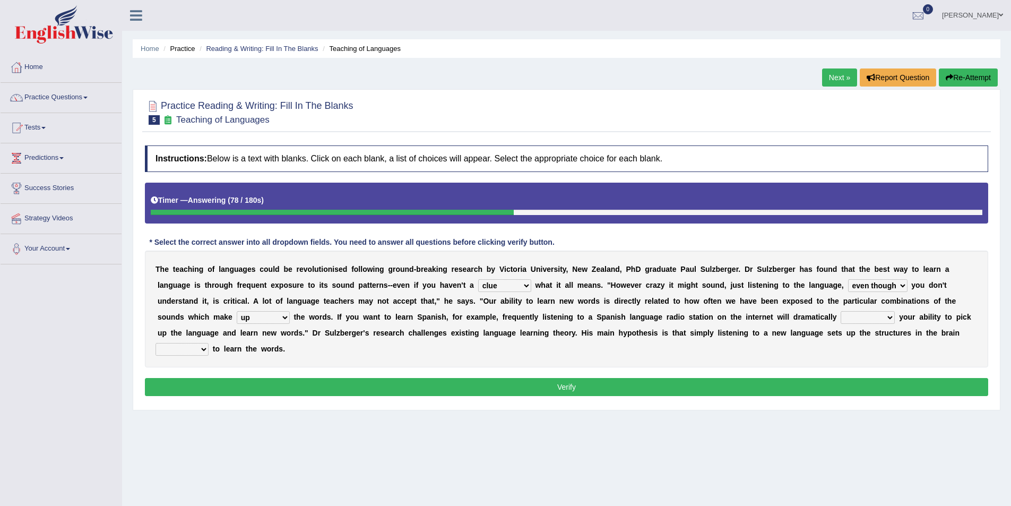
click at [840, 319] on select "evaluate exaggerate describe boost" at bounding box center [867, 317] width 54 height 13
select select "boost"
click at [840, 311] on select "evaluate exaggerate describe boost" at bounding box center [867, 317] width 54 height 13
click at [209, 343] on select "requiring required directed to require" at bounding box center [181, 349] width 53 height 13
select select "required"
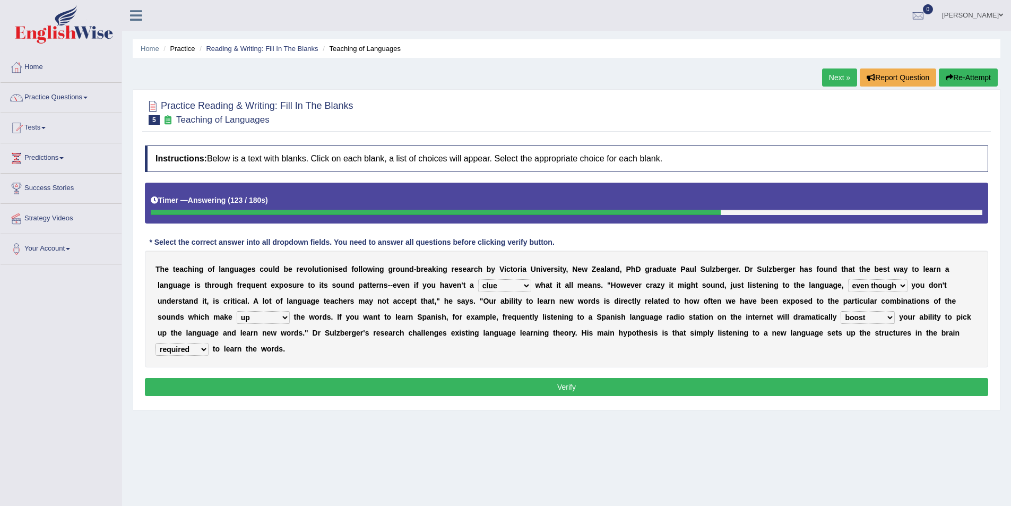
click at [209, 343] on select "requiring required directed to require" at bounding box center [181, 349] width 53 height 13
click at [596, 378] on button "Verify" at bounding box center [566, 387] width 843 height 18
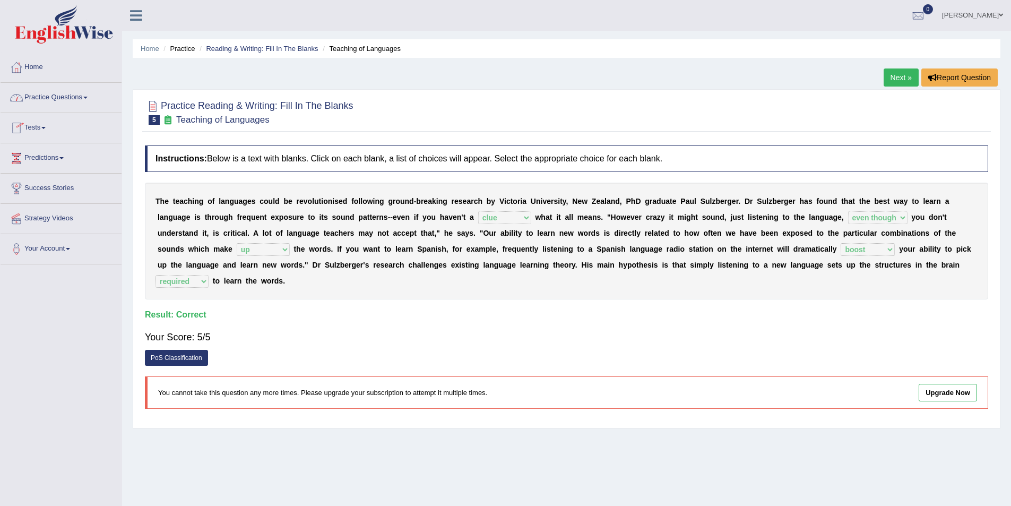
click at [93, 97] on link "Practice Questions" at bounding box center [61, 96] width 121 height 27
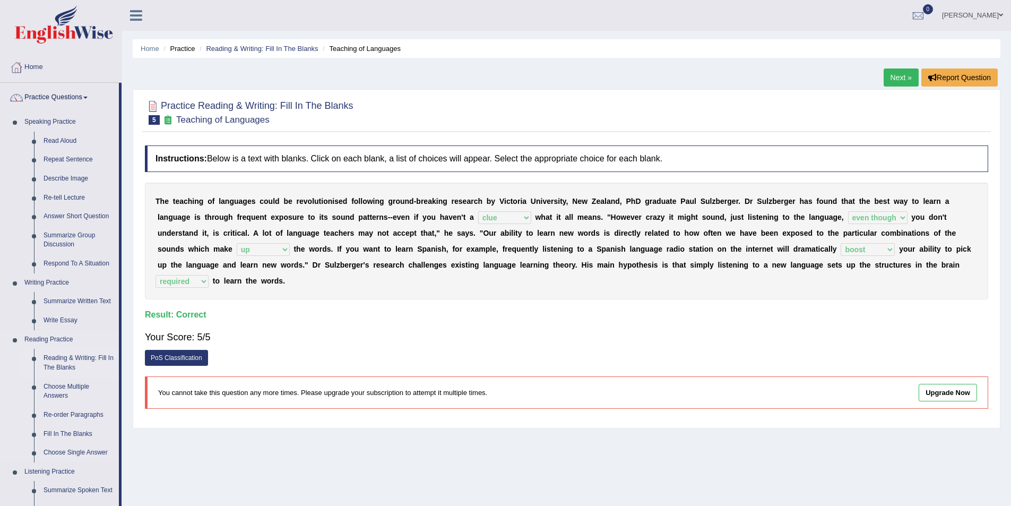
click at [59, 359] on link "Reading & Writing: Fill In The Blanks" at bounding box center [79, 363] width 80 height 28
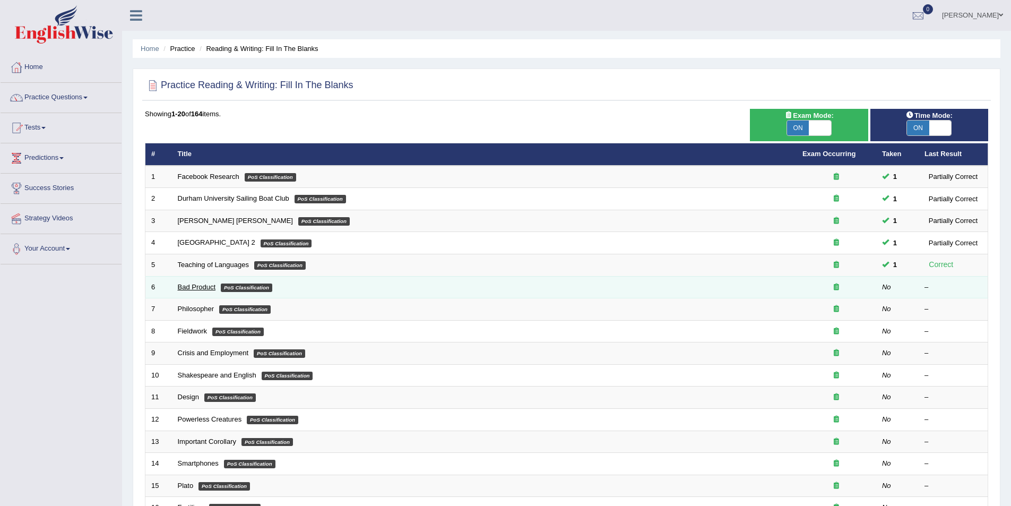
click at [192, 285] on link "Bad Product" at bounding box center [197, 287] width 38 height 8
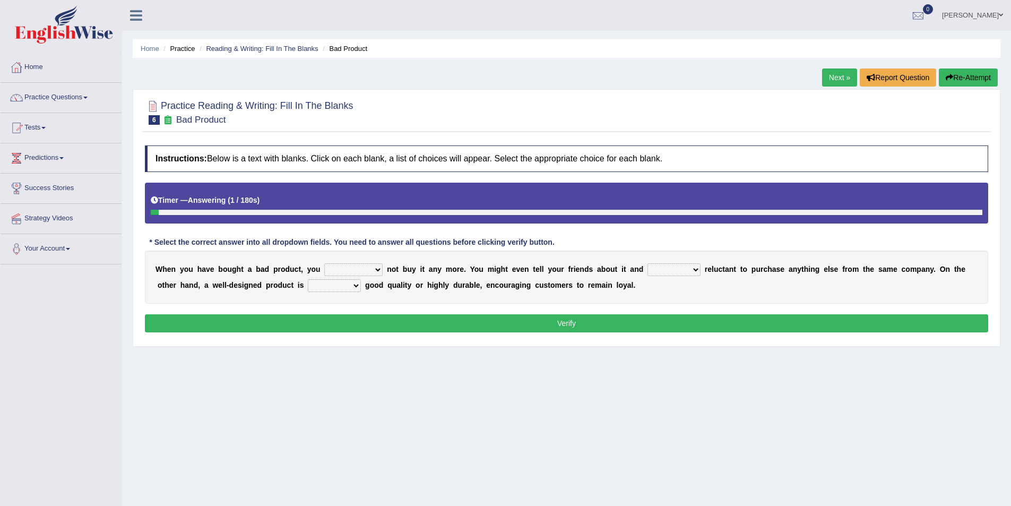
click at [360, 268] on select "would have should have should" at bounding box center [353, 269] width 58 height 13
select select "would"
click at [324, 263] on select "would have should have should" at bounding box center [353, 269] width 58 height 13
click at [657, 270] on select "is are be being" at bounding box center [673, 269] width 53 height 13
select select "be"
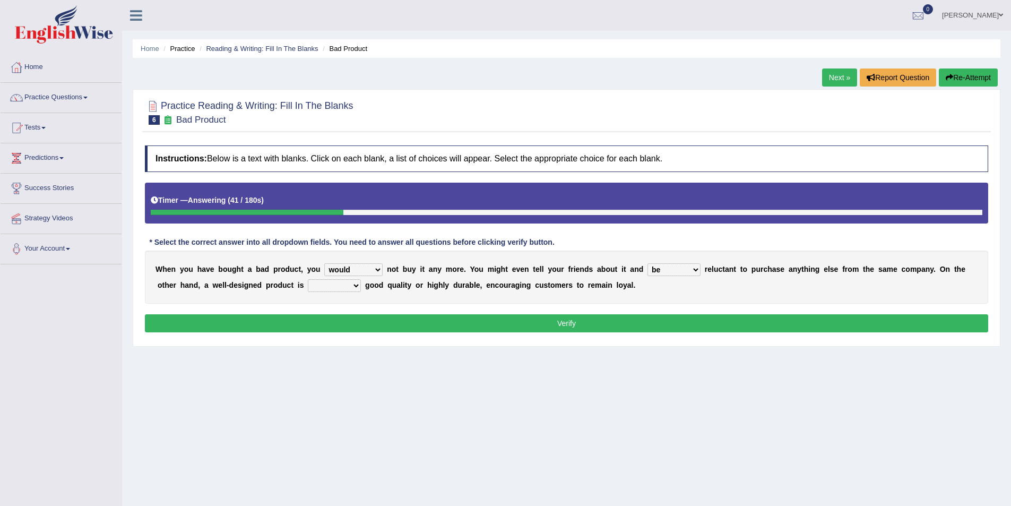
click at [647, 263] on select "is are be being" at bounding box center [673, 269] width 53 height 13
click at [308, 287] on select "both also neither either" at bounding box center [334, 285] width 53 height 13
select select "either"
click at [308, 279] on select "both also neither either" at bounding box center [334, 285] width 53 height 13
click at [358, 271] on select "would have should have should" at bounding box center [353, 269] width 58 height 13
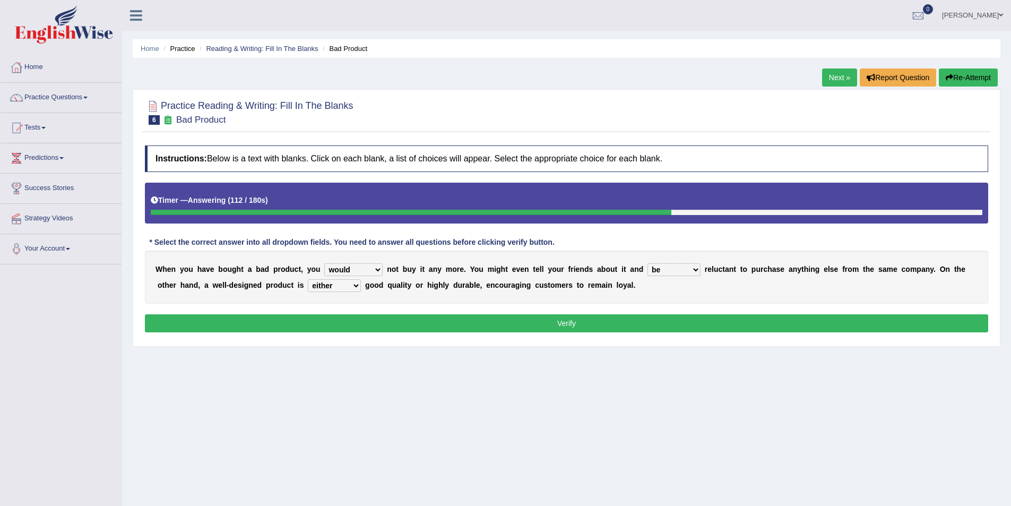
click at [358, 271] on select "would have should have should" at bounding box center [353, 269] width 58 height 13
click at [554, 327] on button "Verify" at bounding box center [566, 323] width 843 height 18
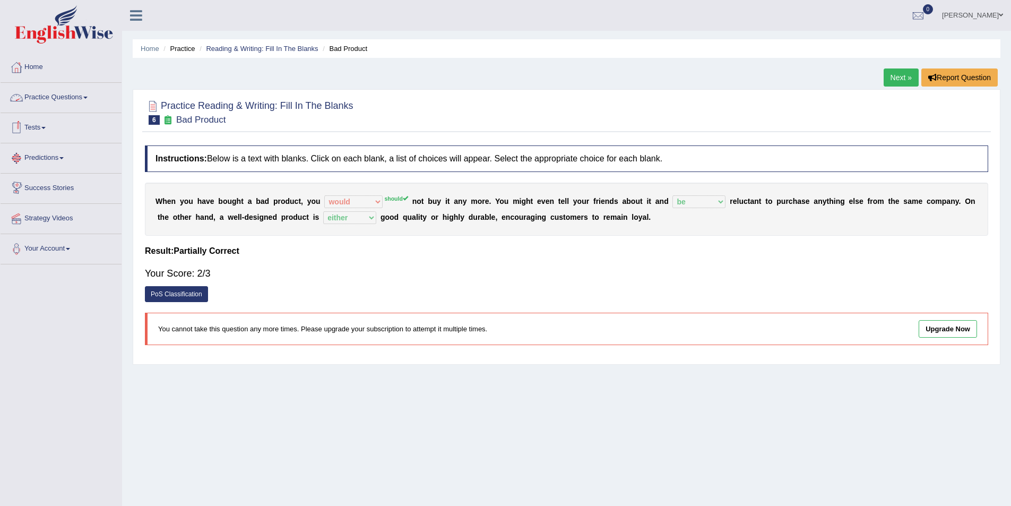
click at [88, 97] on span at bounding box center [85, 98] width 4 height 2
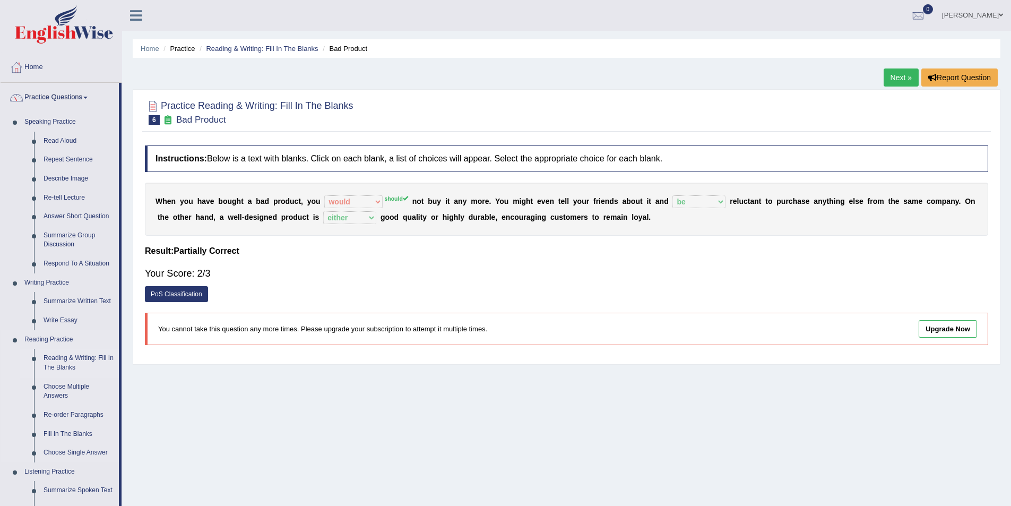
click at [60, 362] on link "Reading & Writing: Fill In The Blanks" at bounding box center [79, 363] width 80 height 28
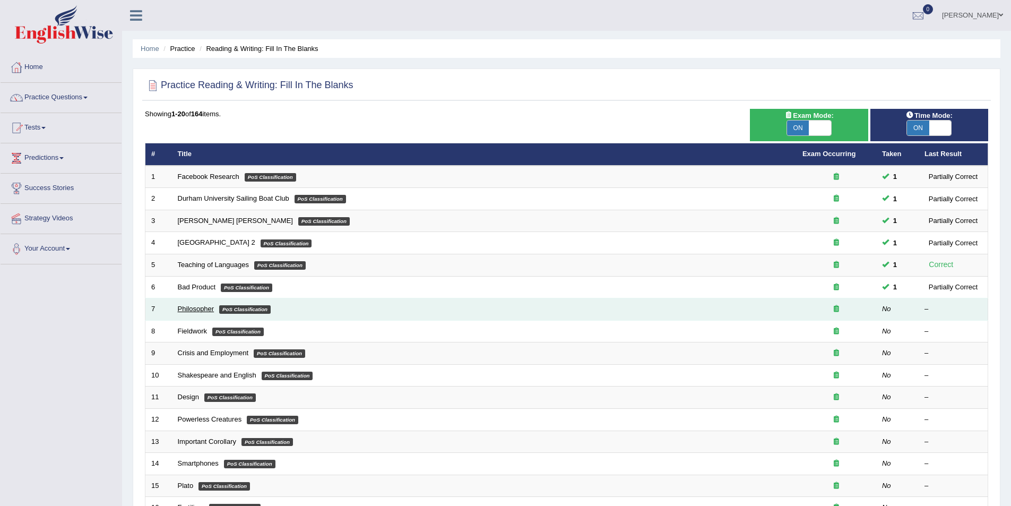
click at [189, 307] on link "Philosopher" at bounding box center [196, 309] width 37 height 8
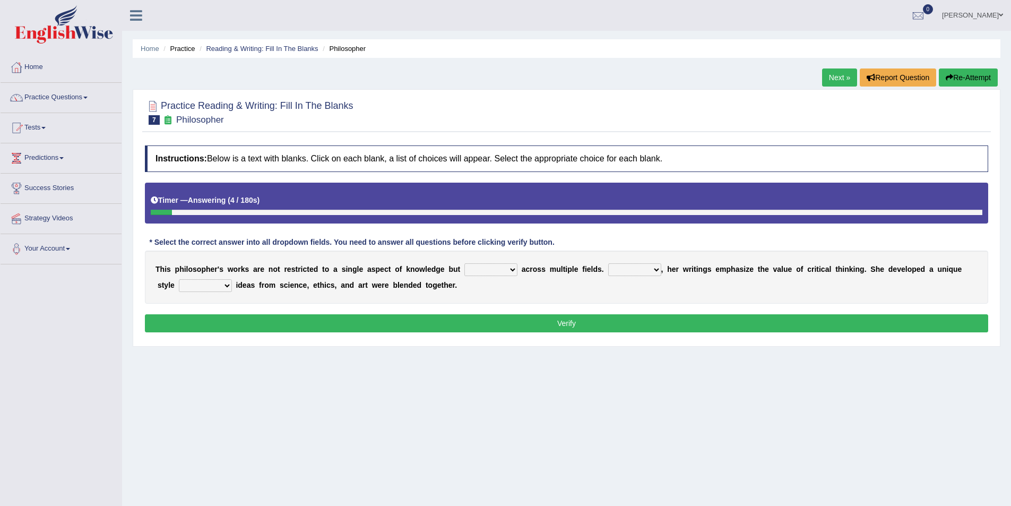
click at [490, 270] on select "constrain contain assemble extend" at bounding box center [490, 269] width 53 height 13
select select "extend"
click at [464, 263] on select "constrain contain assemble extend" at bounding box center [490, 269] width 53 height 13
click at [623, 265] on select "Rather So Moreover Likely" at bounding box center [634, 269] width 53 height 13
click at [608, 263] on select "Rather So Moreover Likely" at bounding box center [634, 269] width 53 height 13
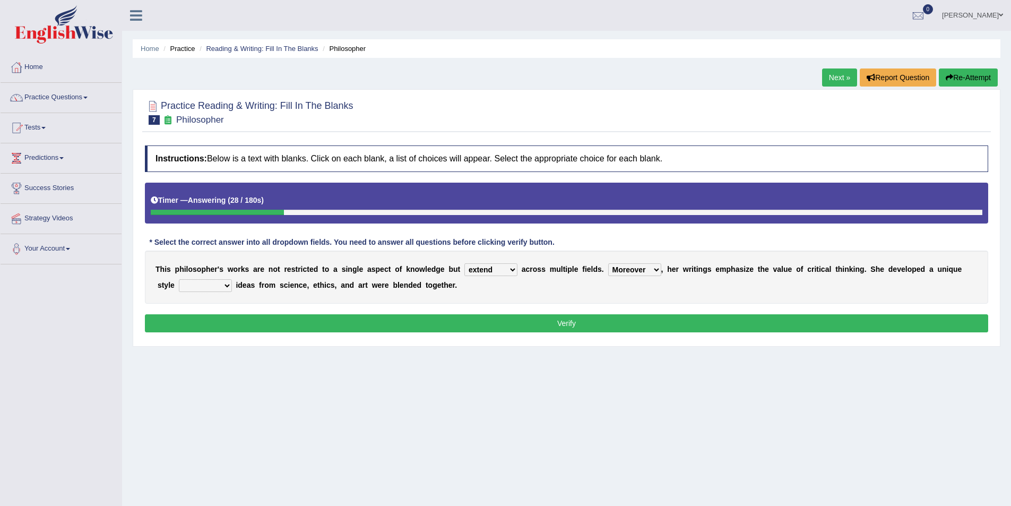
click at [623, 268] on select "Rather So Moreover Likely" at bounding box center [634, 269] width 53 height 13
click at [670, 287] on div "T h i s p h i l o s o p h e r ' s w o r k s a r e n o t r e s t r i c t e d t o…" at bounding box center [566, 276] width 843 height 53
click at [623, 270] on select "Rather So Moreover Likely" at bounding box center [634, 269] width 53 height 13
select select "Rather"
click at [608, 263] on select "Rather So Moreover Likely" at bounding box center [634, 269] width 53 height 13
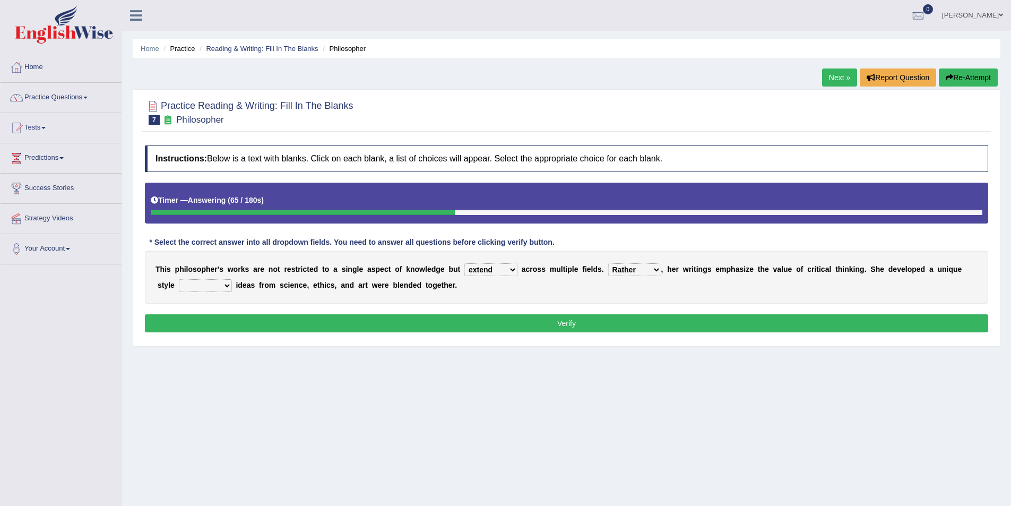
click at [204, 284] on select "in that that which in which" at bounding box center [205, 285] width 53 height 13
select select "in which"
click at [179, 279] on select "in that that which in which" at bounding box center [205, 285] width 53 height 13
click at [543, 322] on button "Verify" at bounding box center [566, 323] width 843 height 18
